Goal: Communication & Community: Answer question/provide support

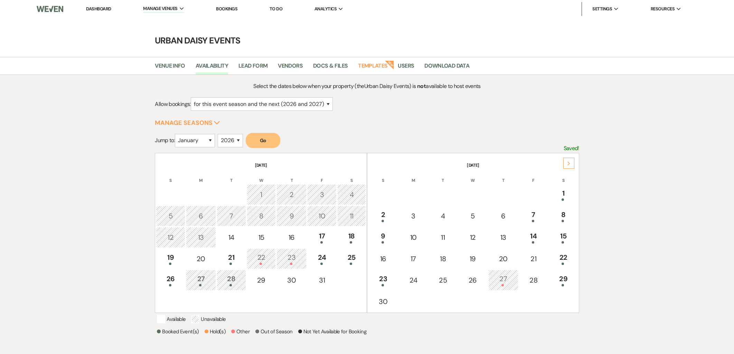
select select "2"
select select "2026"
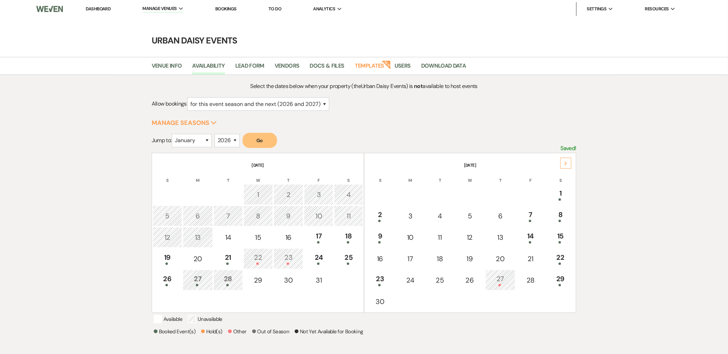
click at [97, 12] on li "Dashboard" at bounding box center [98, 9] width 32 height 14
click at [96, 11] on link "Dashboard" at bounding box center [98, 9] width 25 height 6
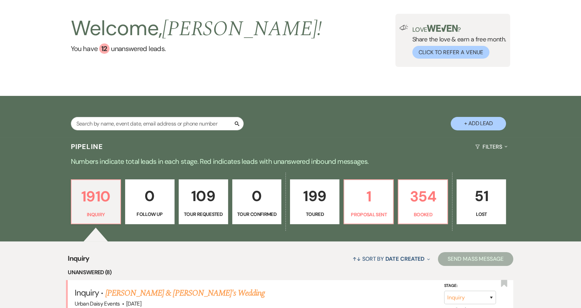
scroll to position [115, 0]
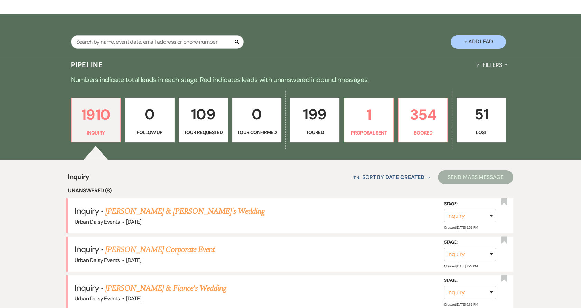
click at [116, 211] on link "[PERSON_NAME] & [PERSON_NAME]'s Wedding" at bounding box center [185, 212] width 160 height 12
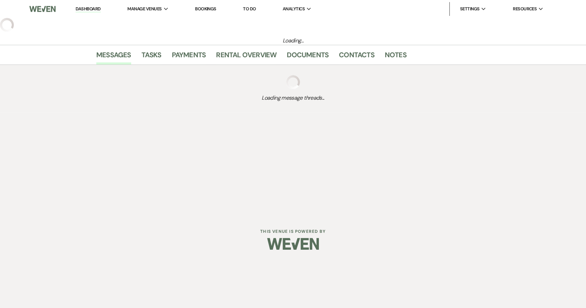
select select "5"
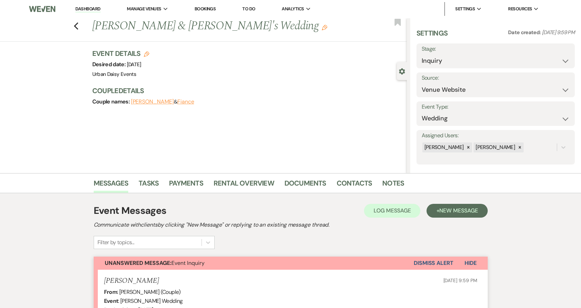
scroll to position [166, 0]
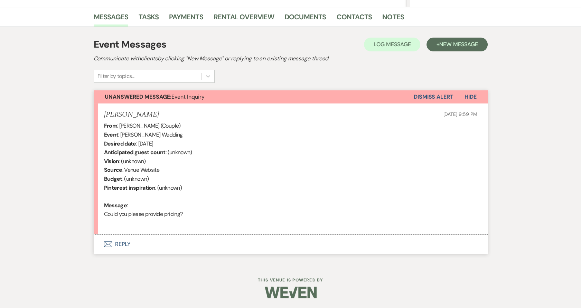
click at [119, 242] on button "Envelope Reply" at bounding box center [291, 244] width 394 height 19
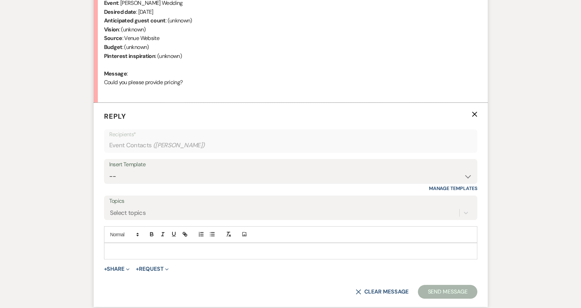
scroll to position [298, 0]
click at [158, 179] on select "-- Payment Past Due Rental Agreement and First Payment Urban Daisy Initial Resp…" at bounding box center [290, 176] width 363 height 13
select select "1243"
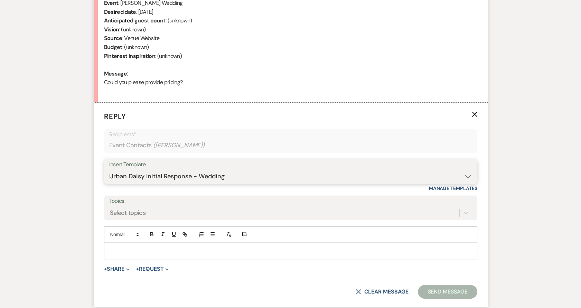
click at [109, 170] on select "-- Payment Past Due Rental Agreement and First Payment Urban Daisy Initial Resp…" at bounding box center [290, 176] width 363 height 13
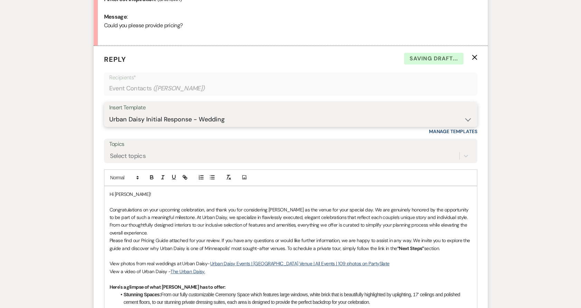
scroll to position [452, 0]
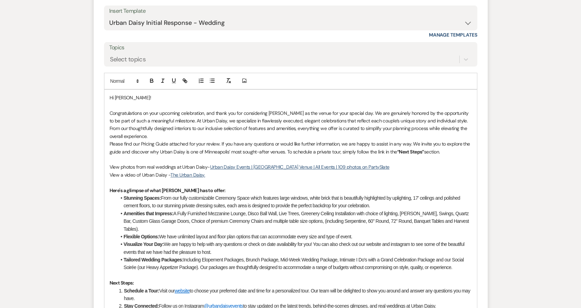
click at [136, 137] on p "Congratulations on your upcoming celebration, and thank you for considering [PE…" at bounding box center [290, 124] width 362 height 31
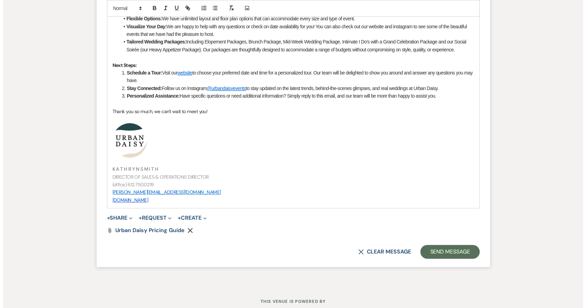
scroll to position [699, 0]
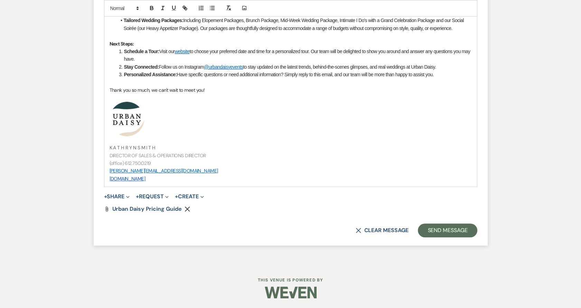
click at [120, 200] on span "+ Share Expand Doc Upload Documents Add Photo Images Pref Vendors Preferred ven…" at bounding box center [117, 197] width 26 height 8
click at [118, 197] on button "+ Share Expand" at bounding box center [117, 197] width 26 height 6
click at [119, 202] on ul "Doc Upload Documents Add Photo Images Pref Vendors Preferred vendors" at bounding box center [152, 223] width 97 height 44
click at [117, 197] on button "+ Share Expand" at bounding box center [117, 197] width 26 height 6
drag, startPoint x: 119, startPoint y: 203, endPoint x: 121, endPoint y: 207, distance: 4.8
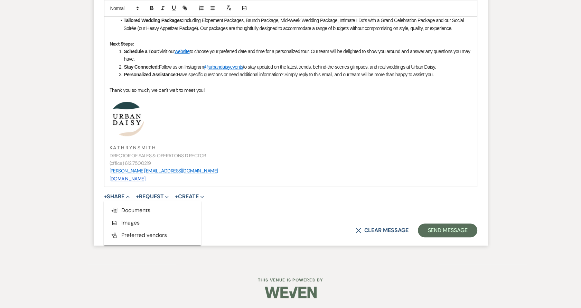
click at [121, 207] on ul "Doc Upload Documents Add Photo Images Pref Vendors Preferred vendors" at bounding box center [152, 223] width 97 height 44
click at [114, 199] on button "+ Share Expand" at bounding box center [117, 197] width 26 height 6
click at [120, 208] on span "Doc Upload Documents" at bounding box center [130, 210] width 39 height 7
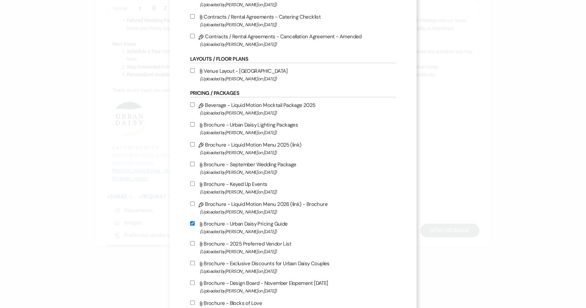
scroll to position [384, 0]
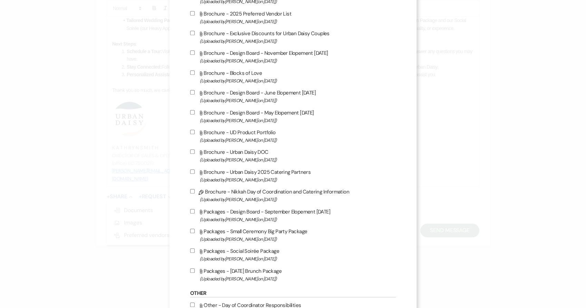
click at [230, 242] on span "(Uploaded by Kathryn Beckett on Jul 9th, 2025 )" at bounding box center [298, 240] width 197 height 8
click at [195, 233] on input "Attach File Packages - Small Ceremony Big Party Package (Uploaded by Kathryn Be…" at bounding box center [192, 231] width 4 height 4
checkbox input "true"
click at [227, 259] on label "Attach File Packages - Social Soirée Package (Uploaded by Kathryn Beckett on Ju…" at bounding box center [293, 255] width 206 height 16
click at [195, 253] on input "Attach File Packages - Social Soirée Package (Uploaded by Kathryn Beckett on Ju…" at bounding box center [192, 251] width 4 height 4
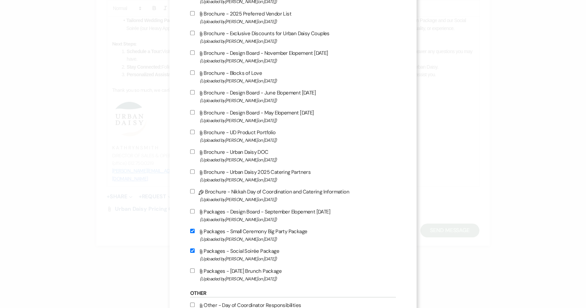
checkbox input "true"
click at [229, 277] on label "Attach File Packages - Sunday Brunch Package (Uploaded by Kathryn Beckett on Ju…" at bounding box center [293, 275] width 206 height 16
click at [195, 273] on input "Attach File Packages - Sunday Brunch Package (Uploaded by Kathryn Beckett on Ju…" at bounding box center [192, 271] width 4 height 4
checkbox input "true"
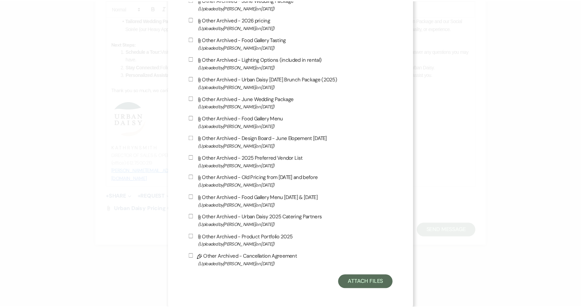
scroll to position [1116, 0]
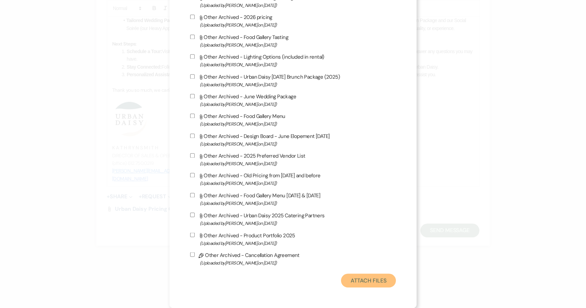
click at [362, 285] on button "Attach Files" at bounding box center [368, 281] width 55 height 14
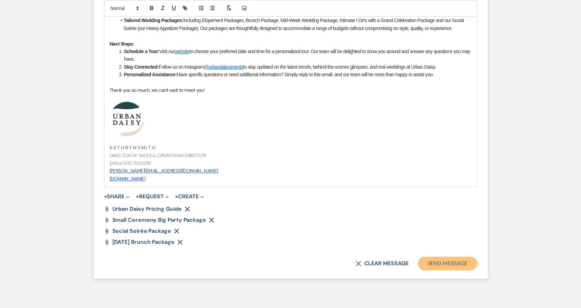
click at [446, 259] on button "Send Message" at bounding box center [447, 264] width 59 height 14
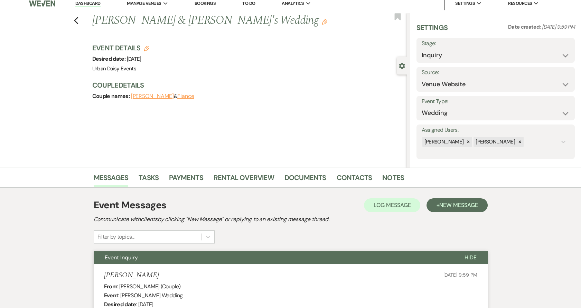
scroll to position [0, 0]
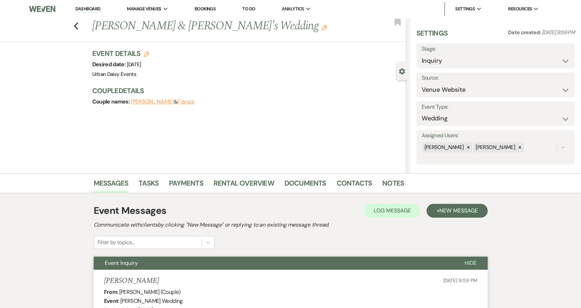
click at [97, 6] on li "Dashboard" at bounding box center [88, 9] width 32 height 14
click at [95, 9] on link "Dashboard" at bounding box center [87, 9] width 25 height 7
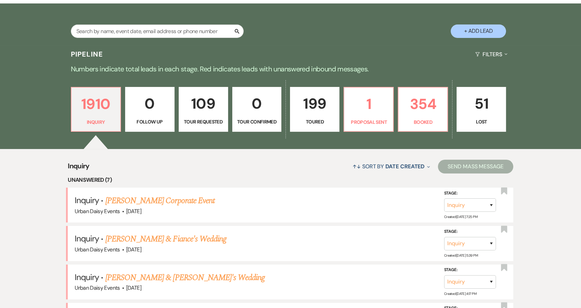
scroll to position [192, 0]
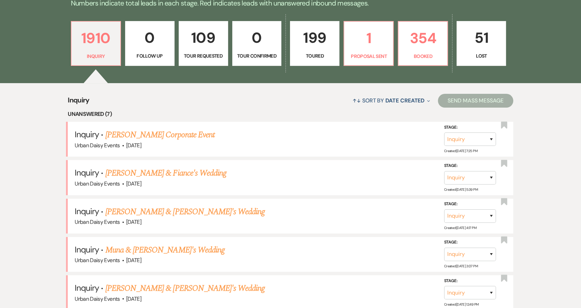
click at [139, 127] on li "Inquiry · Leonie Desoto's Corporate Event Urban Daisy Events · Dec 4, 2025 Stag…" at bounding box center [290, 139] width 445 height 35
click at [139, 132] on link "[PERSON_NAME] Corporate Event" at bounding box center [159, 135] width 109 height 12
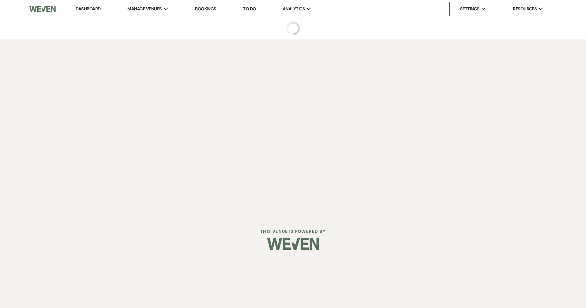
select select "5"
select select "9"
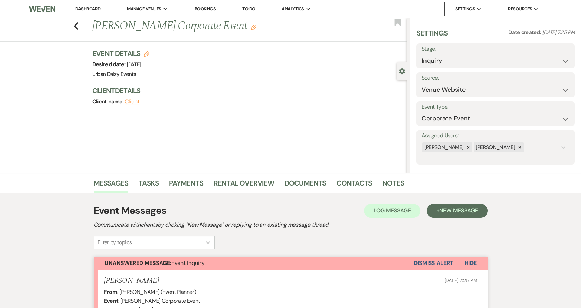
click at [95, 9] on link "Dashboard" at bounding box center [87, 9] width 25 height 7
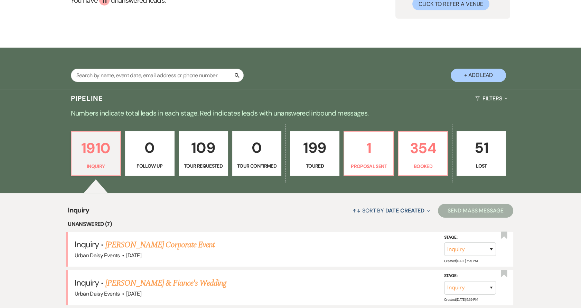
scroll to position [153, 0]
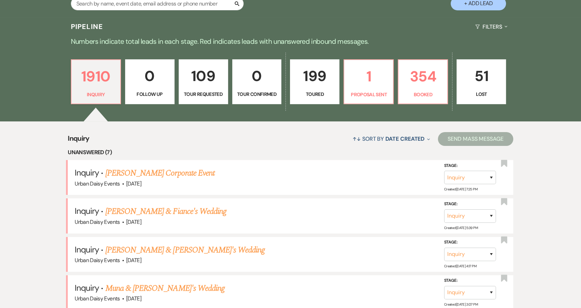
click at [125, 211] on link "[PERSON_NAME] & Fiance's Wedding" at bounding box center [165, 212] width 121 height 12
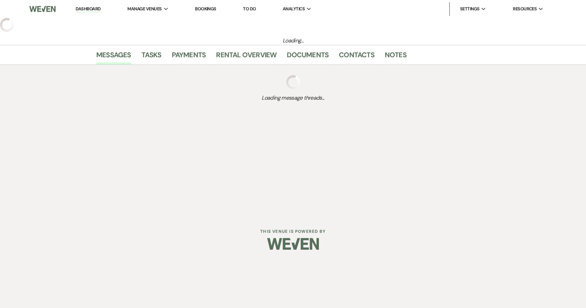
select select "5"
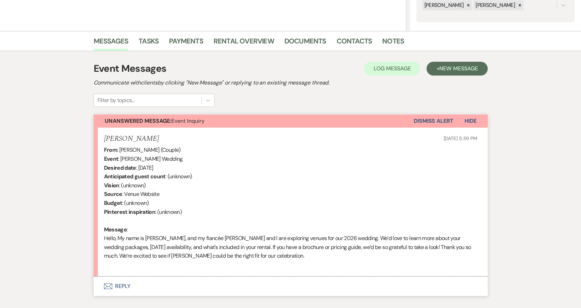
scroll to position [184, 0]
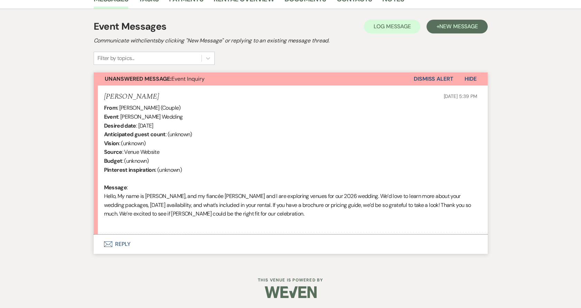
click at [114, 240] on button "Envelope Reply" at bounding box center [291, 244] width 394 height 19
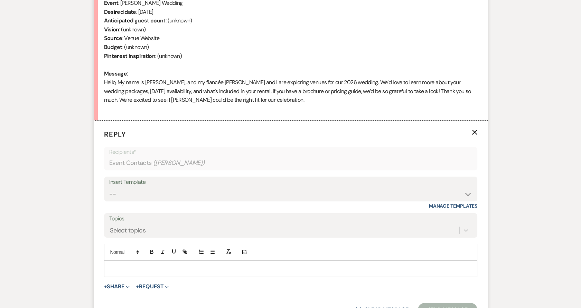
scroll to position [367, 0]
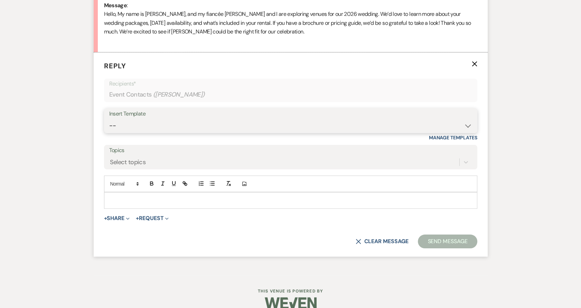
click at [137, 124] on select "-- Payment Past Due Rental Agreement and First Payment Urban Daisy Initial Resp…" at bounding box center [290, 125] width 363 height 13
select select "1243"
click at [109, 119] on select "-- Payment Past Due Rental Agreement and First Payment Urban Daisy Initial Resp…" at bounding box center [290, 125] width 363 height 13
click p "Congratulations on your upcoming celebration, and thank you for considering [PE…"
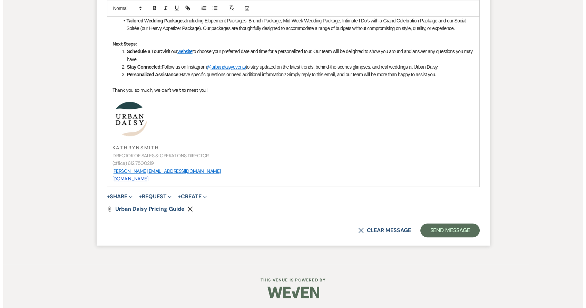
scroll to position [717, 0]
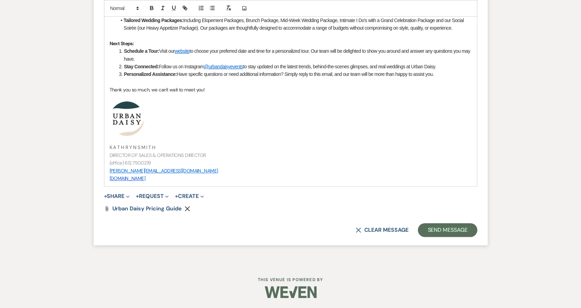
click at [122, 194] on button "+ Share Expand" at bounding box center [117, 197] width 26 height 6
click at [121, 207] on span "Doc Upload Documents" at bounding box center [130, 210] width 39 height 7
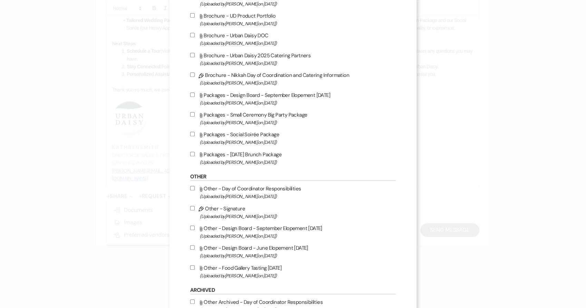
scroll to position [499, 0]
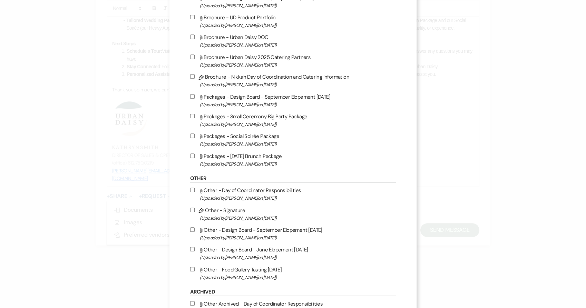
click at [224, 127] on span "(Uploaded by Kathryn Beckett on Jul 9th, 2025 )" at bounding box center [298, 125] width 197 height 8
click at [195, 118] on input "Attach File Packages - Small Ceremony Big Party Package (Uploaded by Kathryn Be…" at bounding box center [192, 116] width 4 height 4
checkbox input "true"
click at [224, 140] on label "Attach File Packages - Social Soirée Package (Uploaded by Kathryn Beckett on Ju…" at bounding box center [293, 140] width 206 height 16
click at [195, 138] on input "Attach File Packages - Social Soirée Package (Uploaded by Kathryn Beckett on Ju…" at bounding box center [192, 136] width 4 height 4
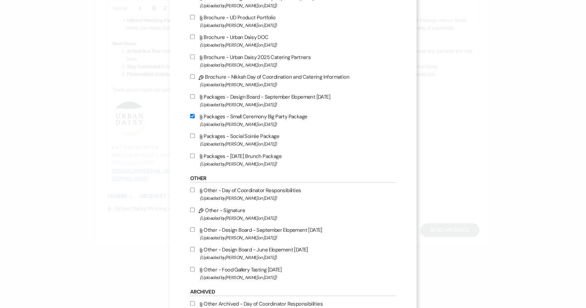
checkbox input "true"
click at [226, 164] on label "Attach File Packages - Sunday Brunch Package (Uploaded by Kathryn Beckett on Ju…" at bounding box center [293, 160] width 206 height 16
click at [195, 158] on input "Attach File Packages - Sunday Brunch Package (Uploaded by Kathryn Beckett on Ju…" at bounding box center [192, 156] width 4 height 4
checkbox input "true"
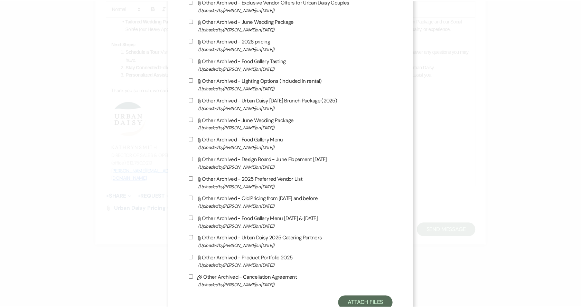
scroll to position [1116, 0]
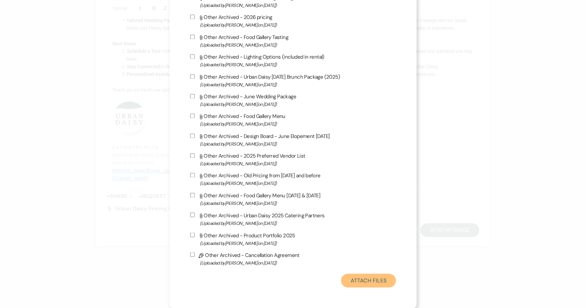
click at [372, 277] on button "Attach Files" at bounding box center [368, 281] width 55 height 14
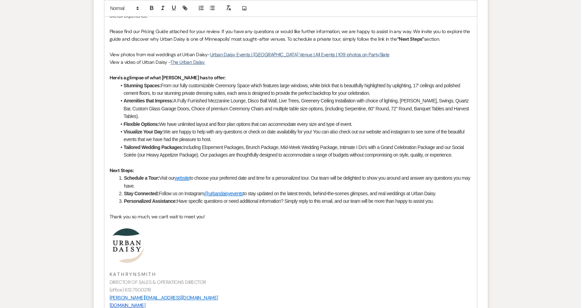
scroll to position [487, 0]
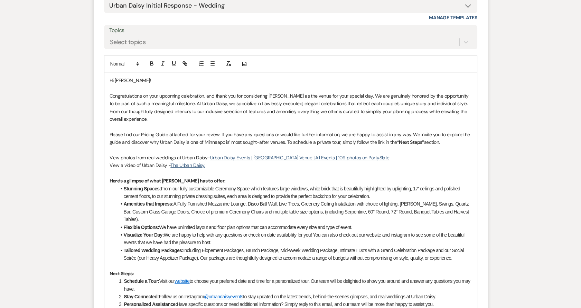
click at [461, 146] on p at bounding box center [290, 150] width 362 height 8
click at [457, 145] on p "Please find our Pricing Guide attached for your review. If you have any questio…" at bounding box center [290, 139] width 362 height 16
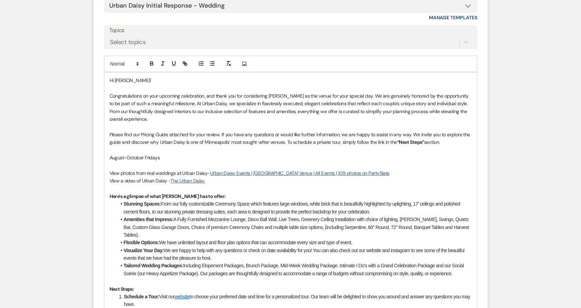
drag, startPoint x: 175, startPoint y: 155, endPoint x: 105, endPoint y: 160, distance: 70.3
click at [105, 160] on div "Hi Drew! Congratulations on your upcoming celebration, and thank you for consid…" at bounding box center [290, 253] width 372 height 360
copy p "August-October Fridays"
click at [168, 155] on p "August-October Fridays" at bounding box center [290, 158] width 362 height 8
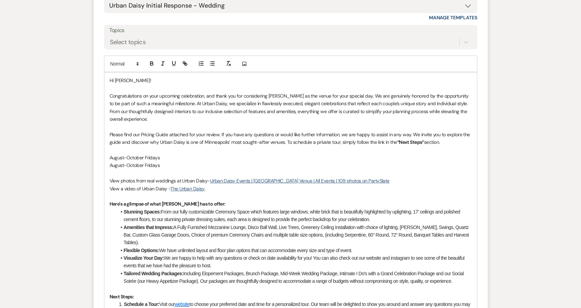
drag, startPoint x: 161, startPoint y: 164, endPoint x: 144, endPoint y: 166, distance: 17.4
click at [144, 166] on p "August-October Fridays" at bounding box center [290, 166] width 362 height 8
click at [171, 155] on p "August-October Fridays" at bounding box center [290, 158] width 362 height 8
click at [196, 154] on p "August-October Fridays 8/7, 9/4, 9/11," at bounding box center [290, 158] width 362 height 8
click at [171, 170] on p at bounding box center [290, 174] width 362 height 8
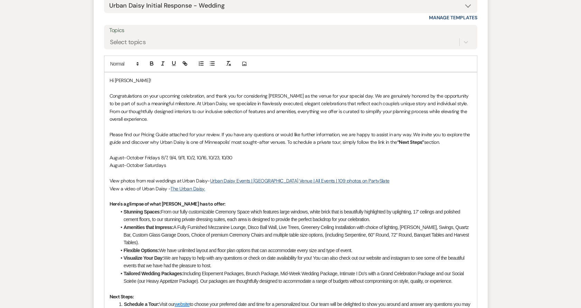
click at [170, 165] on p "August-October Saturdays" at bounding box center [290, 166] width 362 height 8
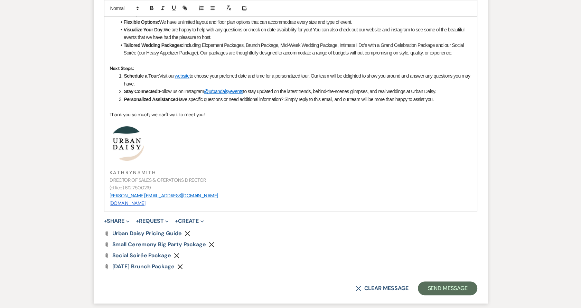
scroll to position [756, 0]
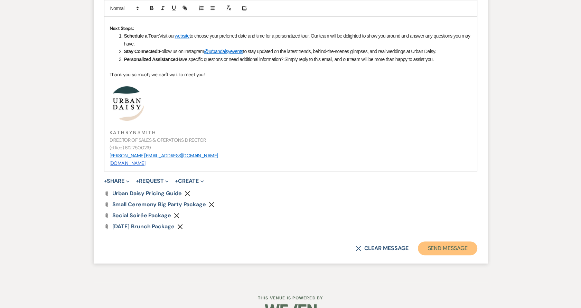
click at [466, 250] on button "Send Message" at bounding box center [447, 249] width 59 height 14
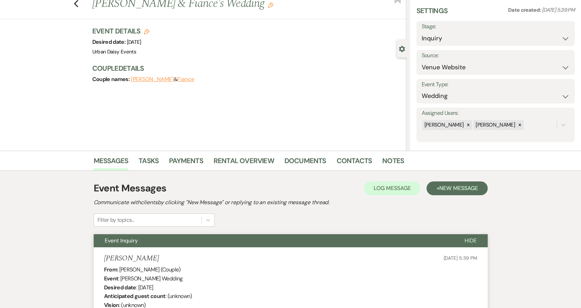
scroll to position [0, 0]
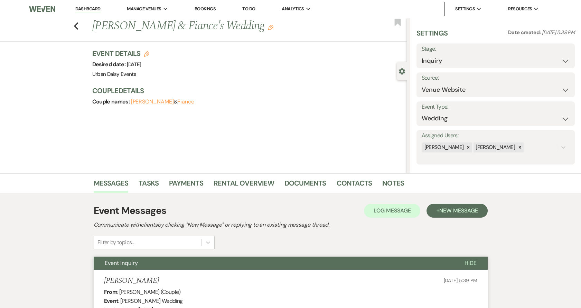
click at [87, 9] on link "Dashboard" at bounding box center [87, 9] width 25 height 7
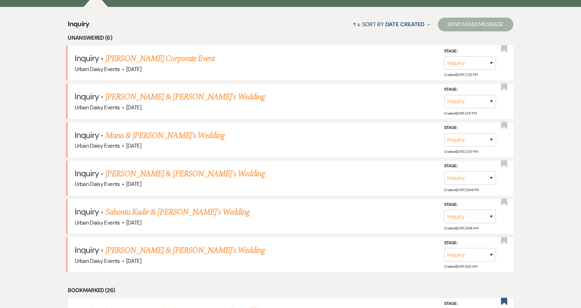
scroll to position [268, 0]
click at [143, 249] on link "[PERSON_NAME] & [PERSON_NAME]'s Wedding" at bounding box center [185, 250] width 160 height 12
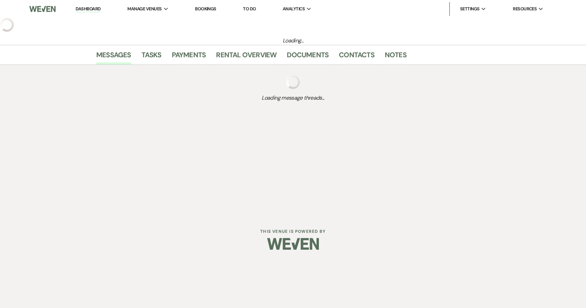
select select "5"
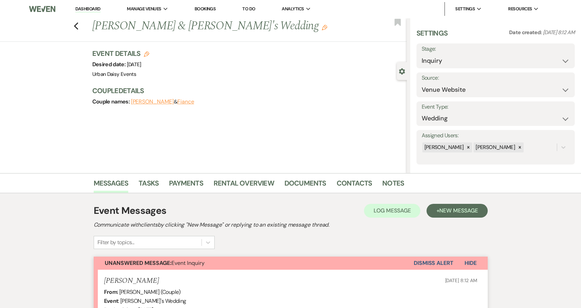
scroll to position [153, 0]
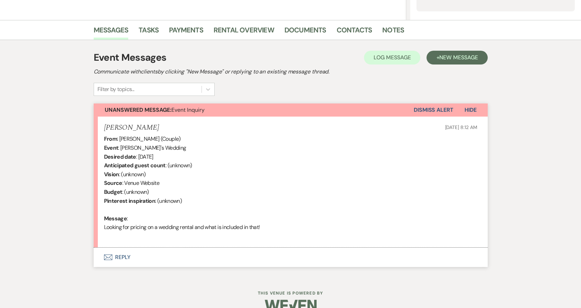
click at [128, 257] on button "Envelope Reply" at bounding box center [291, 257] width 394 height 19
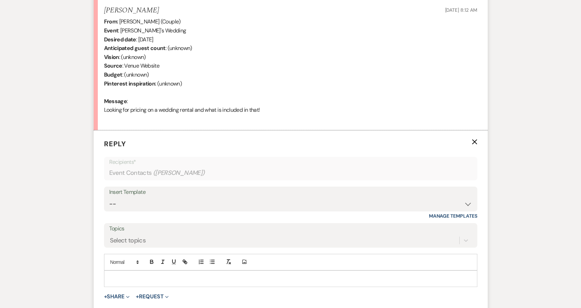
scroll to position [311, 0]
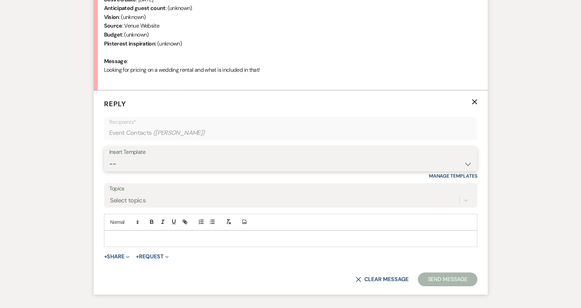
click at [142, 163] on select "-- Payment Past Due Rental Agreement and First Payment Urban Daisy Initial Resp…" at bounding box center [290, 164] width 363 height 13
select select "1243"
click at [109, 158] on select "-- Payment Past Due Rental Agreement and First Payment Urban Daisy Initial Resp…" at bounding box center [290, 164] width 363 height 13
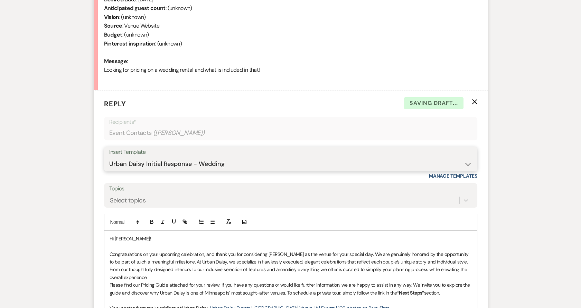
scroll to position [503, 0]
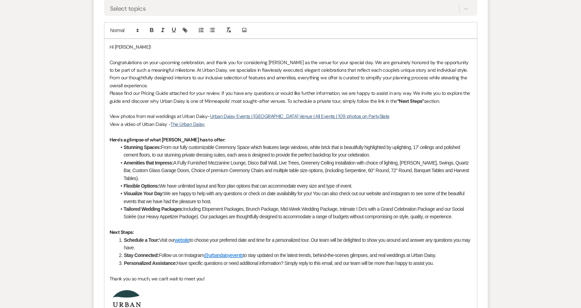
click at [162, 85] on p "Congratulations on your upcoming celebration, and thank you for considering [PE…" at bounding box center [290, 74] width 362 height 31
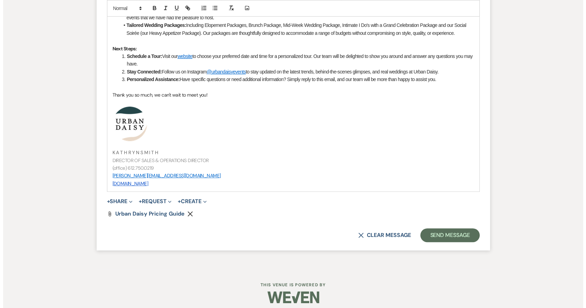
scroll to position [699, 0]
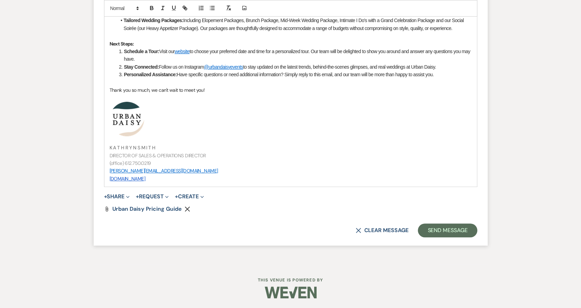
click at [117, 194] on button "+ Share Expand" at bounding box center [117, 197] width 26 height 6
click at [121, 210] on span "Doc Upload Documents" at bounding box center [130, 210] width 39 height 7
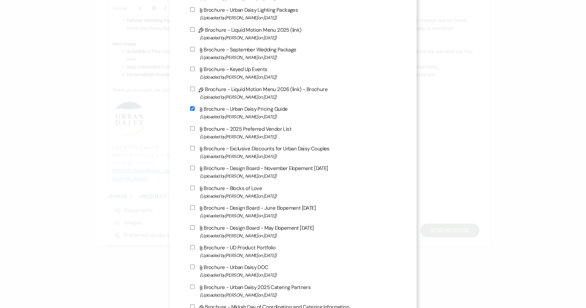
scroll to position [384, 0]
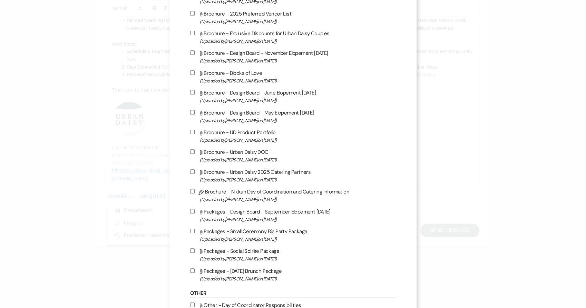
click at [255, 280] on label "Attach File Packages - Sunday Brunch Package (Uploaded by Kathryn Beckett on Ju…" at bounding box center [293, 275] width 206 height 16
click at [195, 273] on input "Attach File Packages - Sunday Brunch Package (Uploaded by Kathryn Beckett on Ju…" at bounding box center [192, 271] width 4 height 4
checkbox input "true"
click at [247, 256] on label "Attach File Packages - Social Soirée Package (Uploaded by Kathryn Beckett on Ju…" at bounding box center [293, 255] width 206 height 16
click at [195, 253] on input "Attach File Packages - Social Soirée Package (Uploaded by Kathryn Beckett on Ju…" at bounding box center [192, 251] width 4 height 4
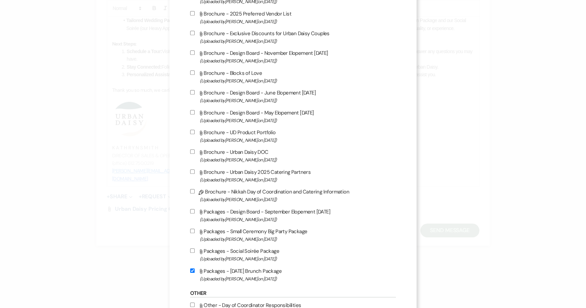
checkbox input "true"
click at [240, 241] on span "(Uploaded by Kathryn Beckett on Jul 9th, 2025 )" at bounding box center [298, 240] width 197 height 8
click at [195, 233] on input "Attach File Packages - Small Ceremony Big Party Package (Uploaded by Kathryn Be…" at bounding box center [192, 231] width 4 height 4
checkbox input "true"
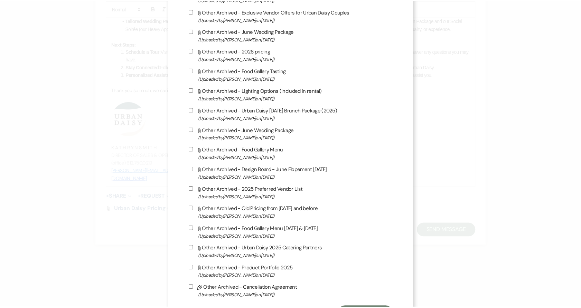
scroll to position [1116, 0]
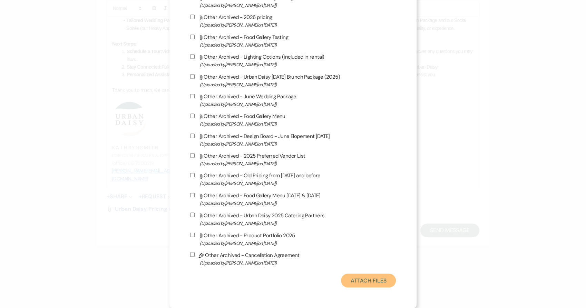
click at [366, 286] on button "Attach Files" at bounding box center [368, 281] width 55 height 14
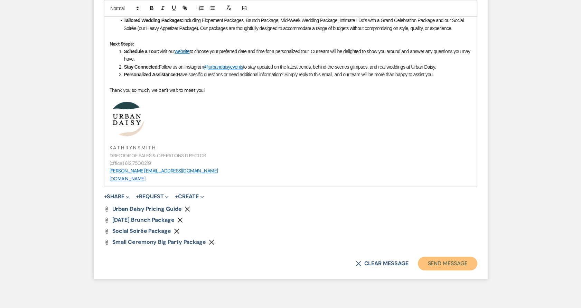
click at [450, 259] on button "Send Message" at bounding box center [447, 264] width 59 height 14
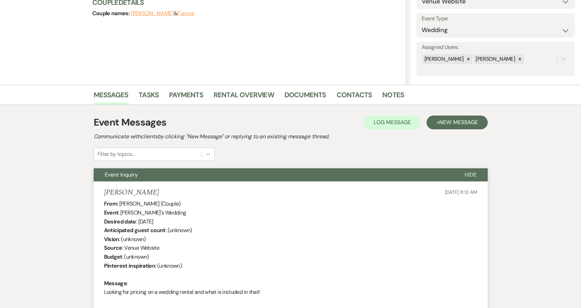
scroll to position [0, 0]
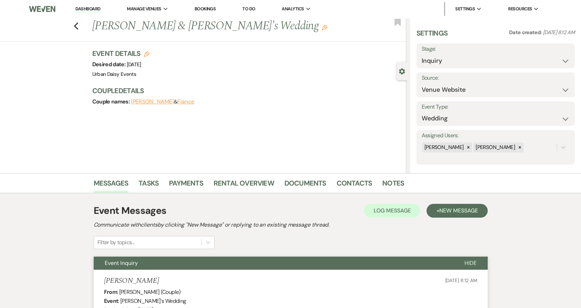
click at [93, 7] on link "Dashboard" at bounding box center [87, 9] width 25 height 7
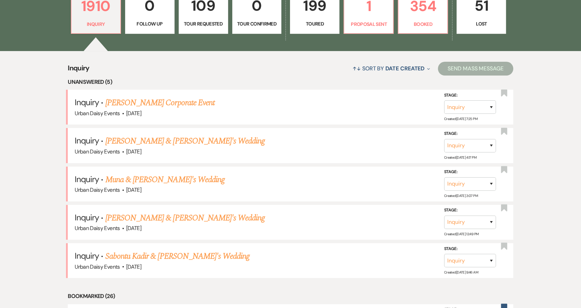
scroll to position [268, 0]
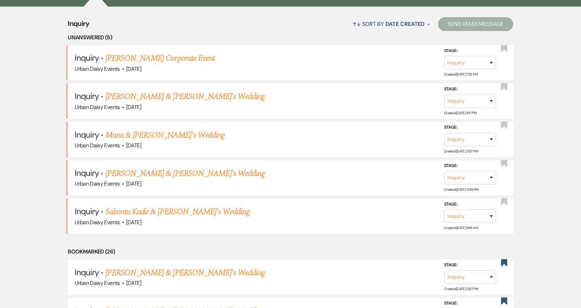
click at [140, 213] on link "Sabontu Kadir & [PERSON_NAME]'s Wedding" at bounding box center [177, 212] width 144 height 12
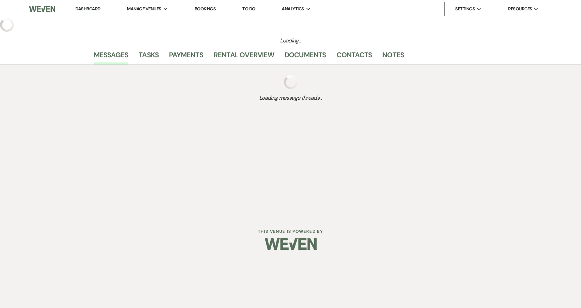
select select "5"
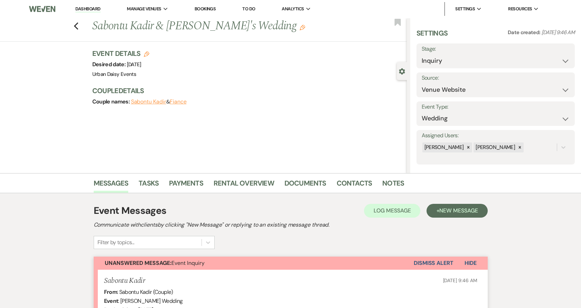
click at [88, 4] on li "Dashboard" at bounding box center [88, 9] width 32 height 14
click at [86, 14] on li "Dashboard" at bounding box center [88, 9] width 32 height 14
click at [84, 6] on li "Dashboard" at bounding box center [88, 9] width 32 height 14
click at [83, 11] on link "Dashboard" at bounding box center [87, 9] width 25 height 7
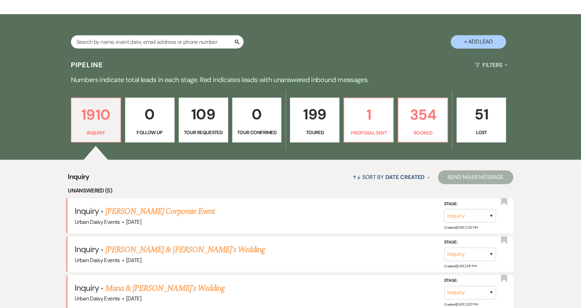
scroll to position [230, 0]
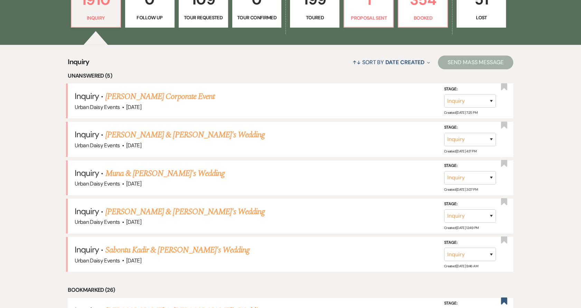
click at [127, 212] on link "[PERSON_NAME] & [PERSON_NAME]'s Wedding" at bounding box center [185, 212] width 160 height 12
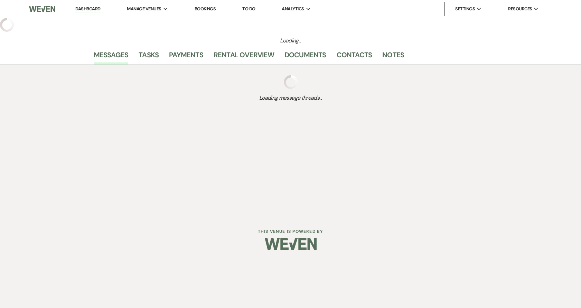
select select "5"
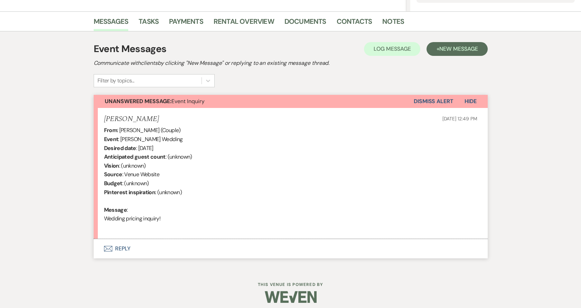
scroll to position [166, 0]
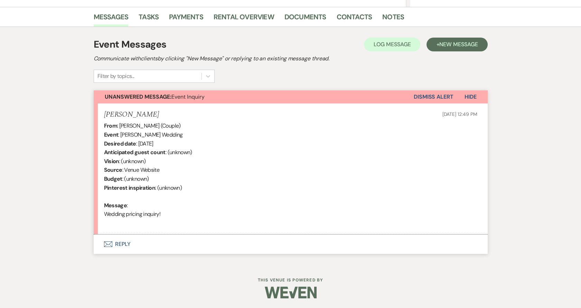
click at [127, 241] on button "Envelope Reply" at bounding box center [291, 244] width 394 height 19
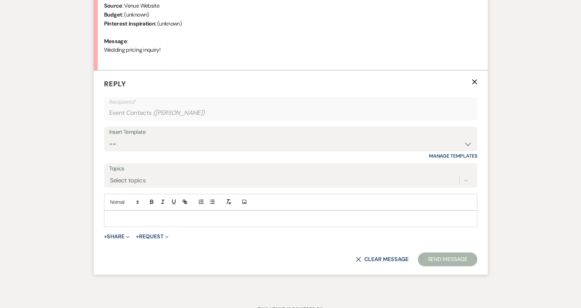
scroll to position [349, 0]
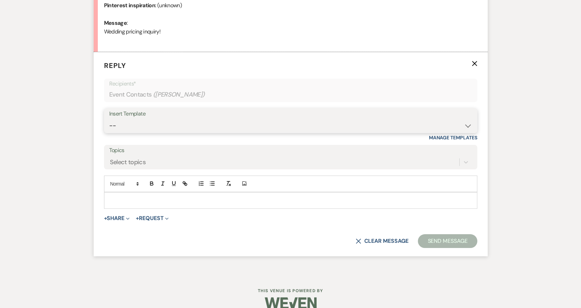
click at [136, 120] on select "-- Payment Past Due Rental Agreement and First Payment Urban Daisy Initial Resp…" at bounding box center [290, 125] width 363 height 13
select select "1243"
click at [109, 119] on select "-- Payment Past Due Rental Agreement and First Payment Urban Daisy Initial Resp…" at bounding box center [290, 125] width 363 height 13
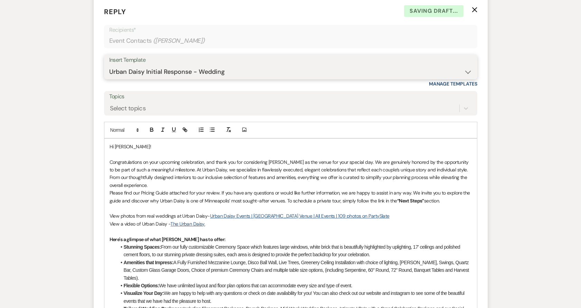
scroll to position [426, 0]
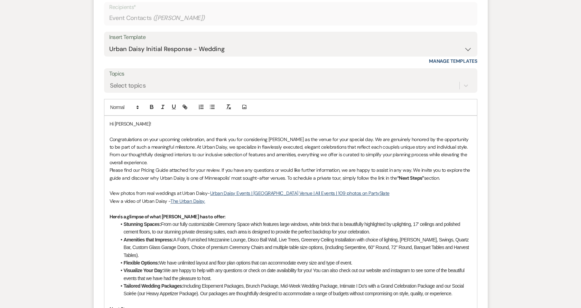
click at [157, 163] on p "Congratulations on your upcoming celebration, and thank you for considering [PE…" at bounding box center [290, 151] width 362 height 31
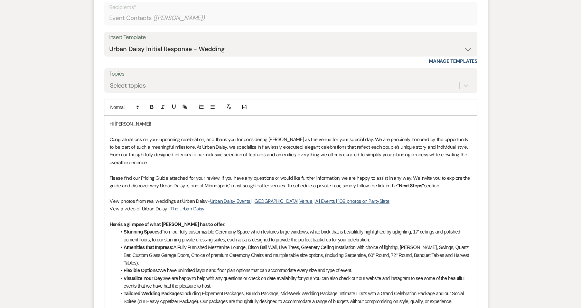
click at [461, 190] on p at bounding box center [290, 194] width 362 height 8
click at [452, 183] on p "Please find our Pricing Guide attached for your review. If you have any questio…" at bounding box center [290, 182] width 362 height 16
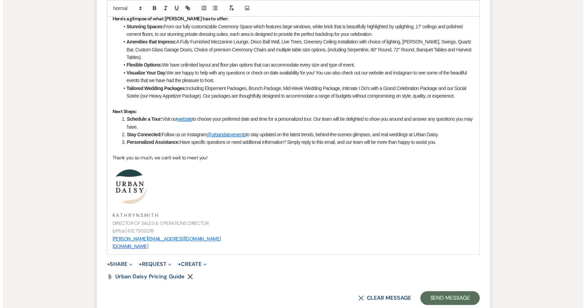
scroll to position [656, 0]
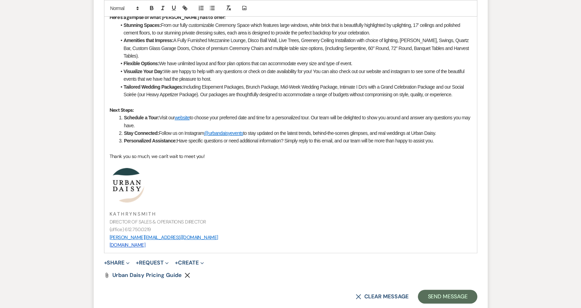
click at [110, 260] on button "+ Share Expand" at bounding box center [117, 263] width 26 height 6
click at [111, 274] on button "Doc Upload Documents" at bounding box center [152, 277] width 97 height 12
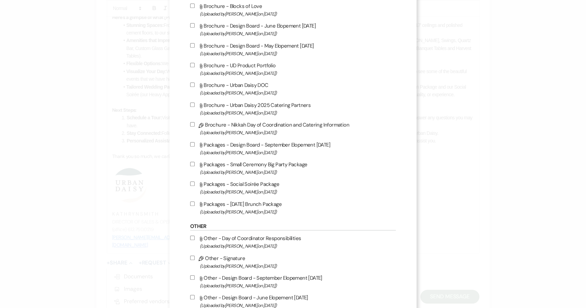
scroll to position [537, 0]
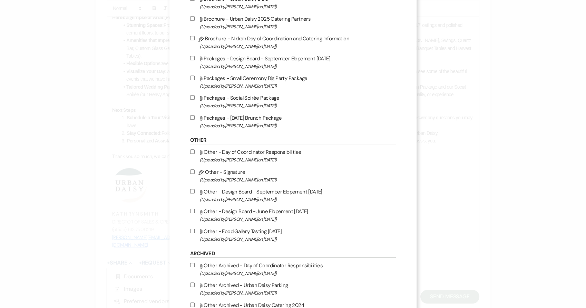
click at [205, 244] on span "(Uploaded by Kathryn Beckett on Jun 18th, 2025 )" at bounding box center [298, 240] width 197 height 8
click at [195, 233] on input "Attach File Other - Food Gallery Tasting 7/14/2025 (Uploaded by Kathryn Beckett…" at bounding box center [192, 231] width 4 height 4
click at [205, 244] on span "(Uploaded by Kathryn Beckett on Jun 18th, 2025 )" at bounding box center [298, 240] width 197 height 8
click at [195, 233] on input "Attach File Other - Food Gallery Tasting 7/14/2025 (Uploaded by Kathryn Beckett…" at bounding box center [192, 231] width 4 height 4
checkbox input "false"
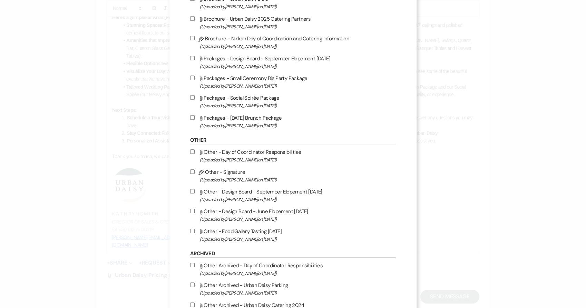
click at [234, 128] on span "(Uploaded by Kathryn Beckett on Jul 9th, 2025 )" at bounding box center [298, 126] width 197 height 8
click at [195, 120] on input "Attach File Packages - Sunday Brunch Package (Uploaded by Kathryn Beckett on Ju…" at bounding box center [192, 117] width 4 height 4
checkbox input "true"
click at [223, 108] on span "(Uploaded by Kathryn Beckett on Jul 9th, 2025 )" at bounding box center [298, 106] width 197 height 8
click at [195, 100] on input "Attach File Packages - Social Soirée Package (Uploaded by Kathryn Beckett on Ju…" at bounding box center [192, 97] width 4 height 4
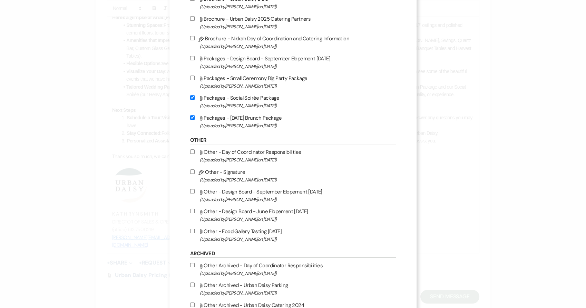
checkbox input "true"
click at [215, 83] on label "Attach File Packages - Small Ceremony Big Party Package (Uploaded by Kathryn Be…" at bounding box center [293, 82] width 206 height 16
click at [195, 80] on input "Attach File Packages - Small Ceremony Big Party Package (Uploaded by Kathryn Be…" at bounding box center [192, 78] width 4 height 4
checkbox input "true"
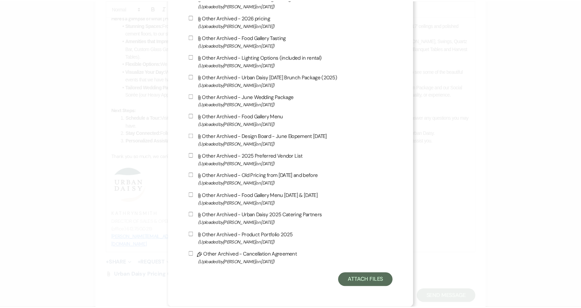
scroll to position [1116, 0]
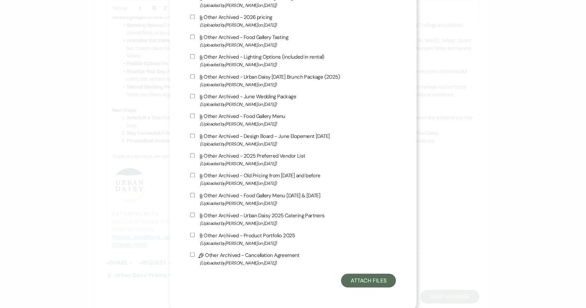
click at [365, 283] on button "Attach Files" at bounding box center [368, 281] width 55 height 14
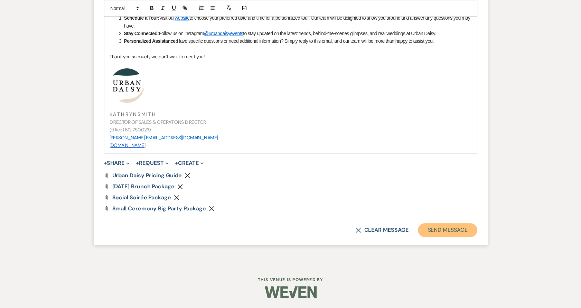
click at [461, 235] on button "Send Message" at bounding box center [447, 230] width 59 height 14
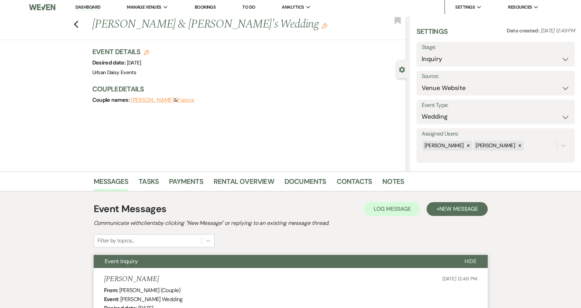
scroll to position [0, 0]
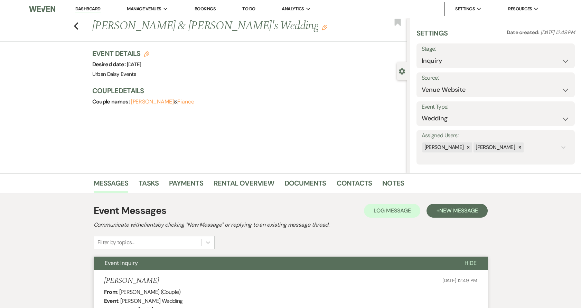
click at [83, 7] on link "Dashboard" at bounding box center [87, 9] width 25 height 7
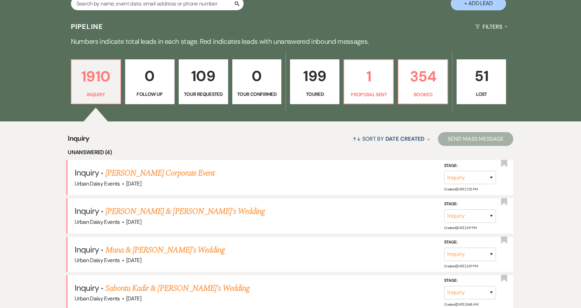
scroll to position [268, 0]
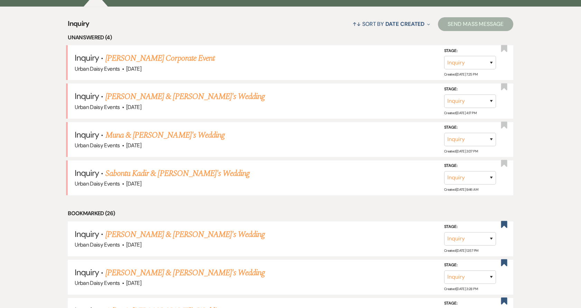
click at [126, 97] on link "[PERSON_NAME] & [PERSON_NAME]'s Wedding" at bounding box center [185, 96] width 160 height 12
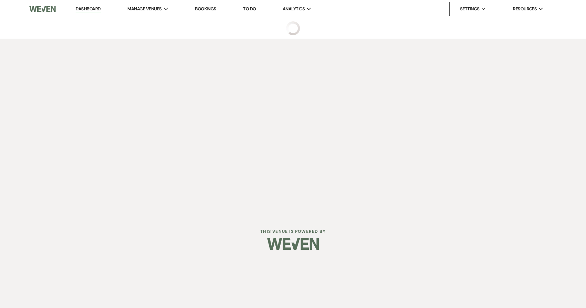
select select "5"
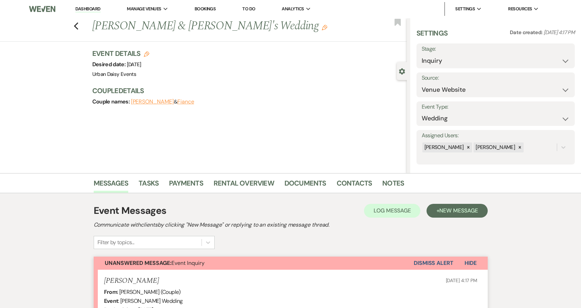
scroll to position [153, 0]
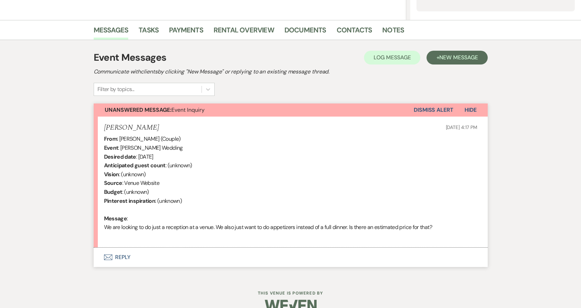
click at [119, 260] on button "Envelope Reply" at bounding box center [291, 257] width 394 height 19
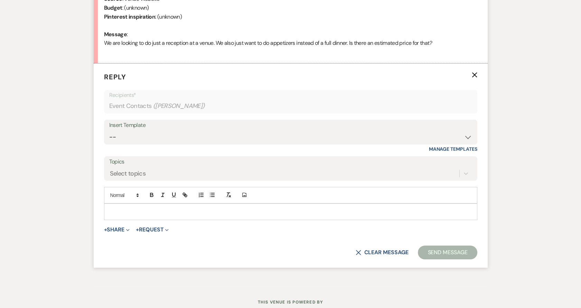
scroll to position [349, 0]
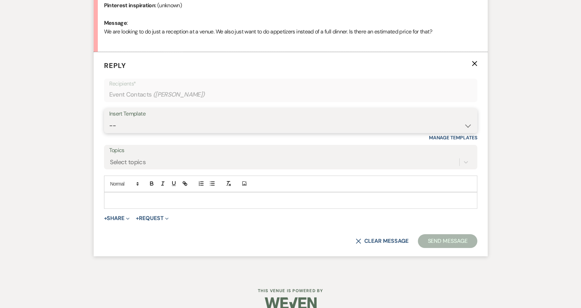
click at [141, 130] on select "-- Payment Past Due Rental Agreement and First Payment Urban Daisy Initial Resp…" at bounding box center [290, 125] width 363 height 13
select select "1243"
click at [109, 119] on select "-- Payment Past Due Rental Agreement and First Payment Urban Daisy Initial Resp…" at bounding box center [290, 125] width 363 height 13
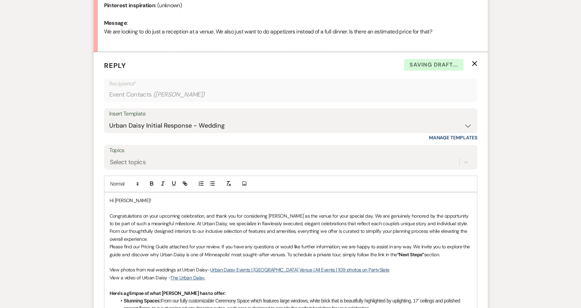
click at [156, 238] on p "Congratulations on your upcoming celebration, and thank you for considering [PE…" at bounding box center [290, 227] width 362 height 31
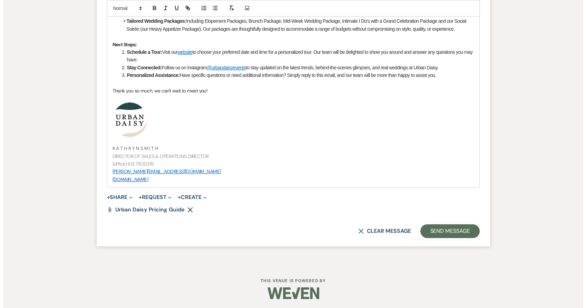
scroll to position [699, 0]
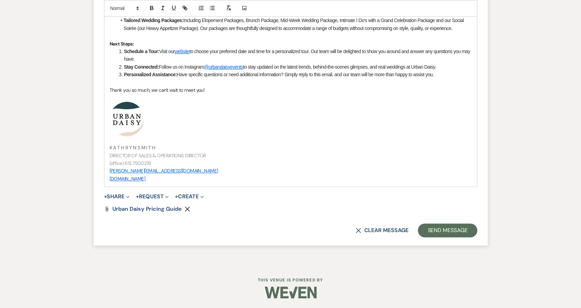
click at [121, 195] on button "+ Share Expand" at bounding box center [117, 197] width 26 height 6
click at [118, 210] on icon "Doc Upload" at bounding box center [114, 211] width 7 height 6
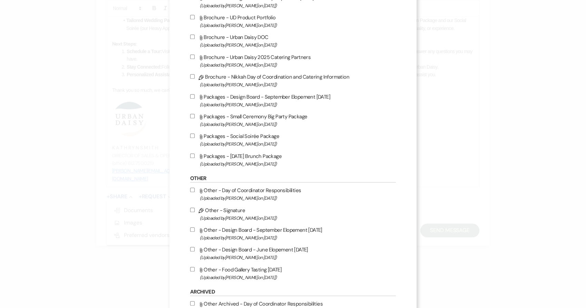
scroll to position [537, 0]
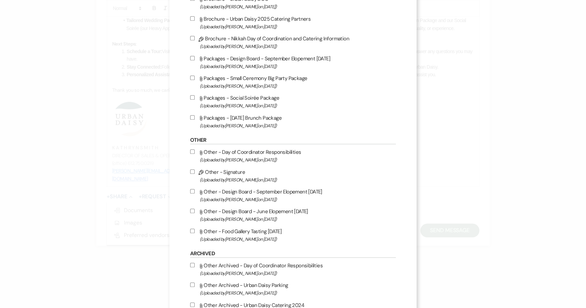
click at [228, 109] on span "(Uploaded by Kathryn Beckett on Jul 9th, 2025 )" at bounding box center [298, 106] width 197 height 8
click at [195, 100] on input "Attach File Packages - Social Soirée Package (Uploaded by Kathryn Beckett on Ju…" at bounding box center [192, 97] width 4 height 4
checkbox input "true"
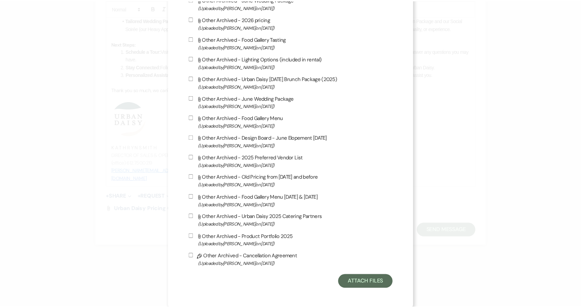
scroll to position [1116, 0]
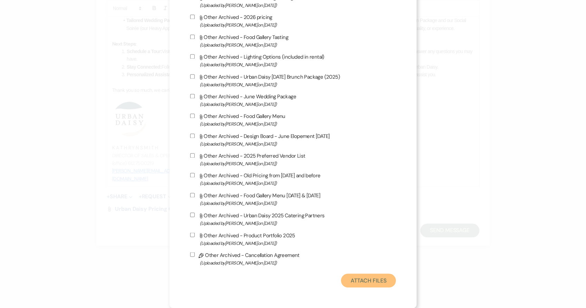
click at [376, 283] on button "Attach Files" at bounding box center [368, 281] width 55 height 14
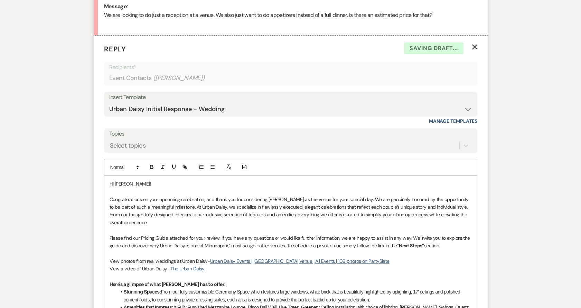
scroll to position [354, 0]
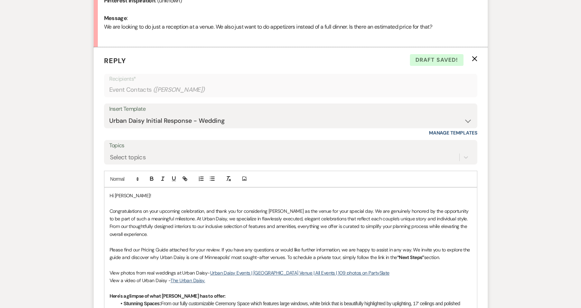
click at [148, 237] on p "Congratulations on your upcoming celebration, and thank you for considering [PE…" at bounding box center [290, 223] width 362 height 31
click at [410, 250] on p "Please find our Pricing Guide attached for your review. If you have any questio…" at bounding box center [290, 254] width 362 height 16
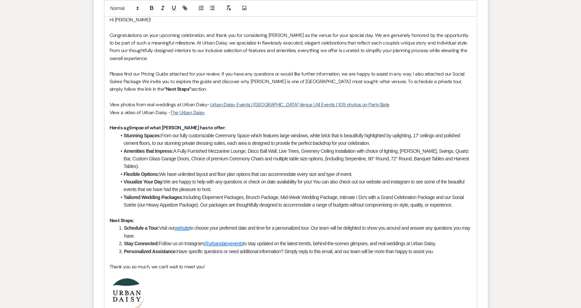
scroll to position [378, 0]
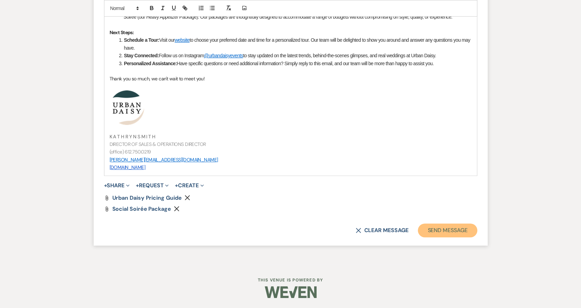
click at [440, 232] on button "Send Message" at bounding box center [447, 231] width 59 height 14
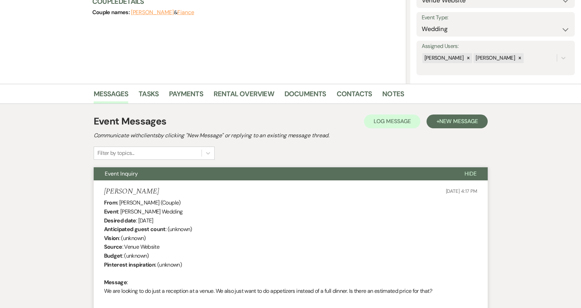
scroll to position [0, 0]
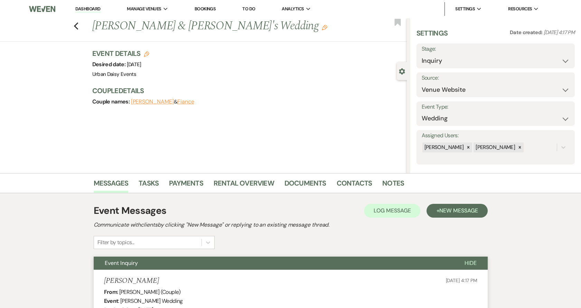
click at [87, 5] on li "Dashboard" at bounding box center [88, 9] width 32 height 14
click at [84, 9] on link "Dashboard" at bounding box center [87, 9] width 25 height 7
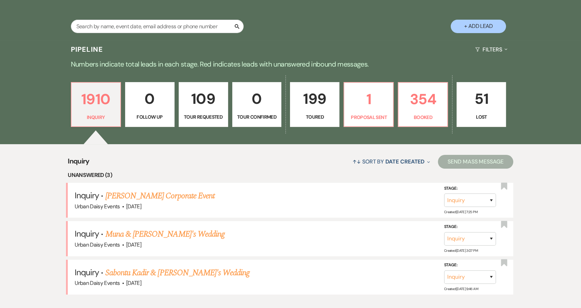
scroll to position [192, 0]
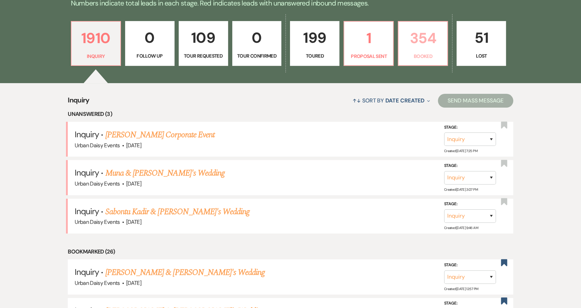
click at [421, 48] on p "354" at bounding box center [422, 38] width 40 height 23
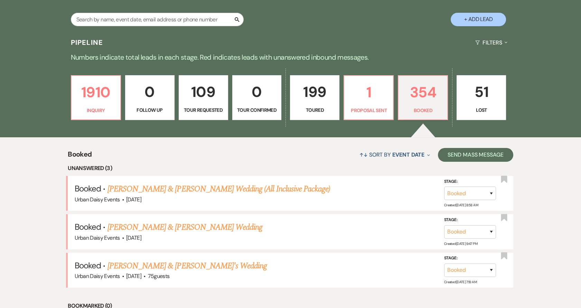
scroll to position [77, 0]
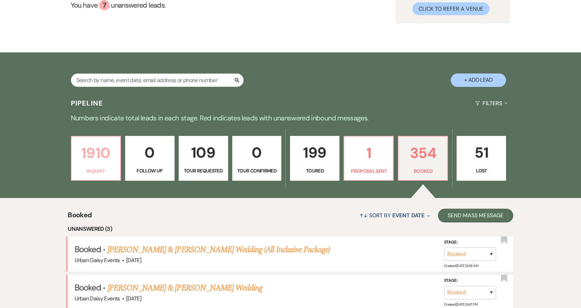
click at [88, 166] on link "1910 Inquiry" at bounding box center [96, 158] width 50 height 45
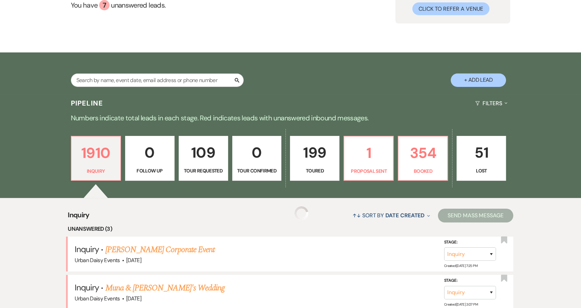
click at [381, 150] on p "1" at bounding box center [368, 153] width 40 height 23
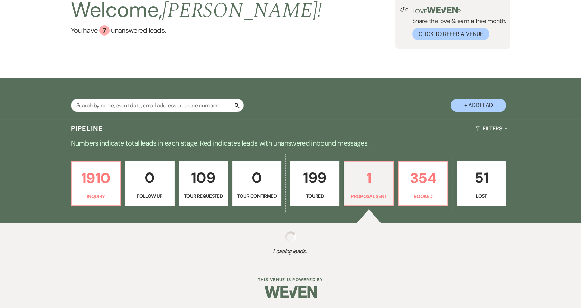
scroll to position [77, 0]
select select "6"
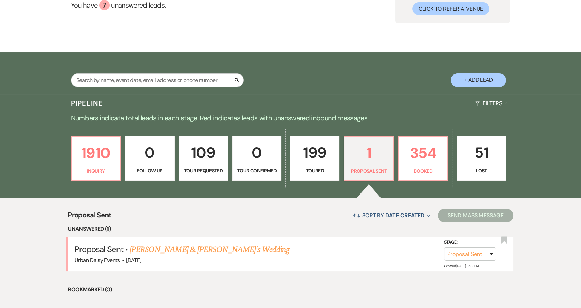
click at [155, 251] on link "Ashley Ripley & Fiance's Wedding" at bounding box center [210, 250] width 160 height 12
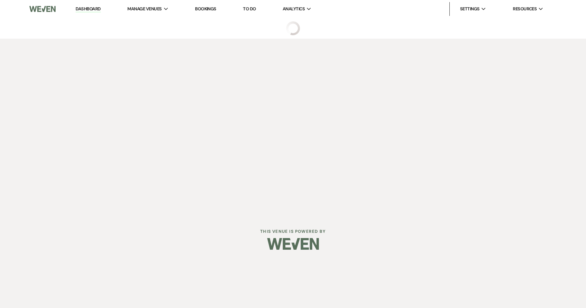
select select "6"
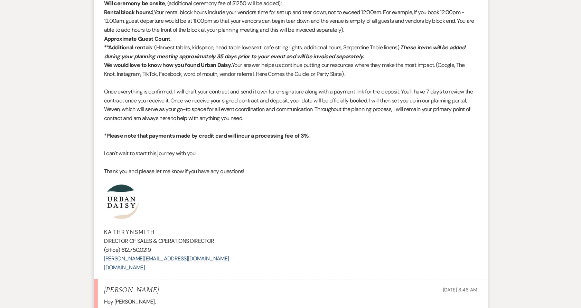
scroll to position [534, 0]
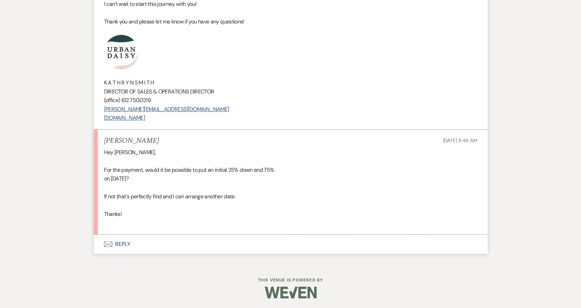
click at [129, 245] on button "Envelope Reply" at bounding box center [291, 244] width 394 height 19
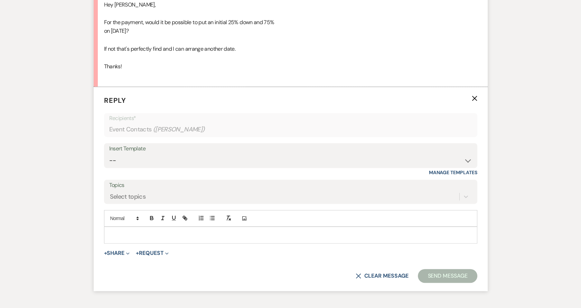
scroll to position [716, 0]
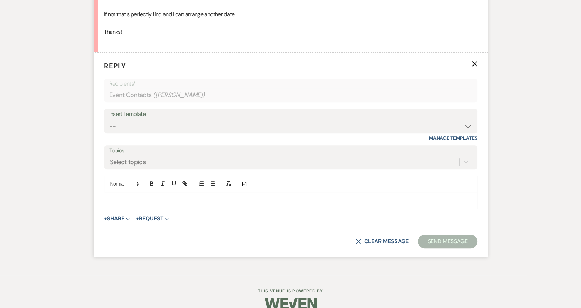
click at [136, 202] on p at bounding box center [290, 201] width 362 height 8
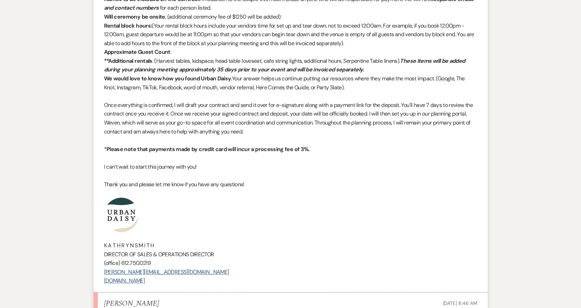
scroll to position [256, 0]
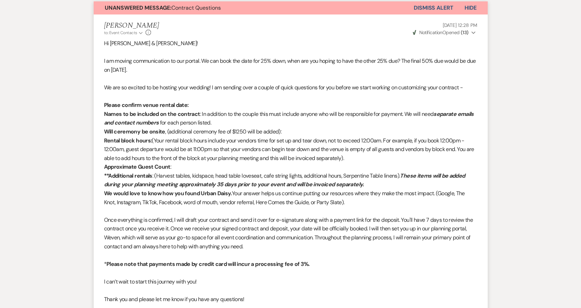
drag, startPoint x: 408, startPoint y: 59, endPoint x: 442, endPoint y: 66, distance: 35.5
click at [442, 66] on p "I am moving communication to our portal. We can book the date for 25% down, whe…" at bounding box center [290, 66] width 373 height 18
copy p "he final 50% due would be due on 7/21/2026."
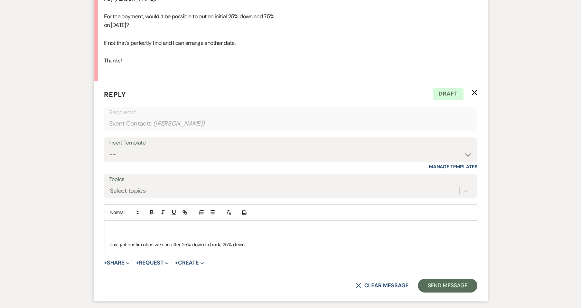
scroll to position [743, 0]
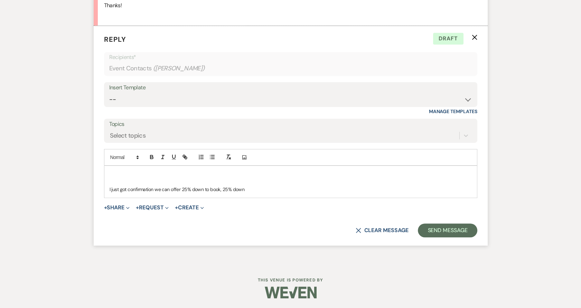
click at [270, 190] on p "I just got confirmation we can offer 25% down to book, 25% down" at bounding box center [290, 190] width 362 height 8
click at [385, 190] on p "I just got confirmation we can offer 25% down to book, 25% down in March and t …" at bounding box center [290, 190] width 362 height 8
drag, startPoint x: 345, startPoint y: 190, endPoint x: 366, endPoint y: 188, distance: 21.1
click at [366, 188] on span "he final 50% due would be due on 7/21/2026. I can also offer 40% down to book a…" at bounding box center [371, 190] width 193 height 6
copy span "7/21/2026."
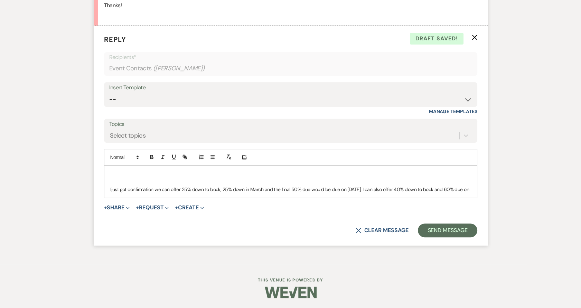
click at [473, 189] on div "I just got confirmation we can offer 25% down to book, 25% down in March and t …" at bounding box center [290, 181] width 372 height 31
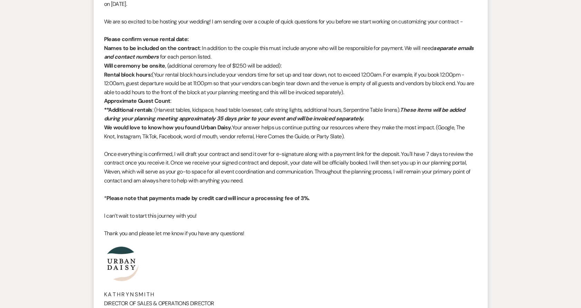
scroll to position [321, 0]
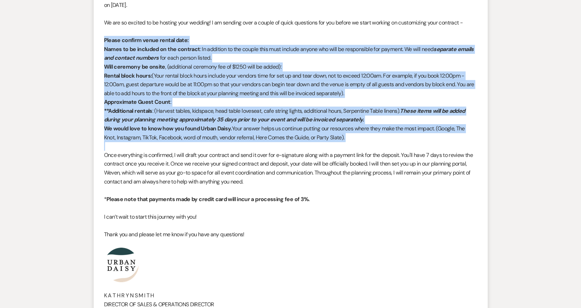
drag, startPoint x: 100, startPoint y: 40, endPoint x: 409, endPoint y: 146, distance: 326.0
click at [409, 146] on li "Kathryn Beckett to: Event Contacts Expand Info Oct 09, 2025, 12:28 PM Weven Che…" at bounding box center [291, 146] width 394 height 393
copy div "Please confirm venue rental date: Names to be included on the contract : In add…"
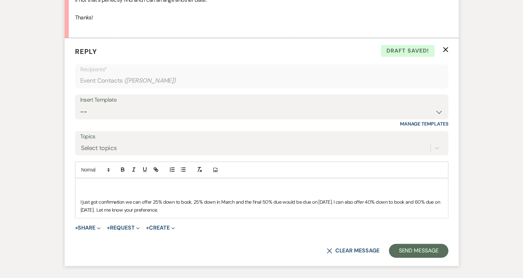
scroll to position [781, 0]
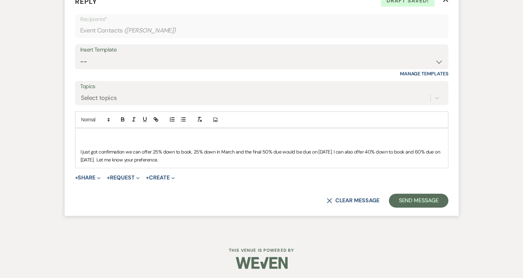
click at [170, 160] on p "I just got confirmation we can offer 25% down to book, 25% down in March and t …" at bounding box center [261, 156] width 362 height 16
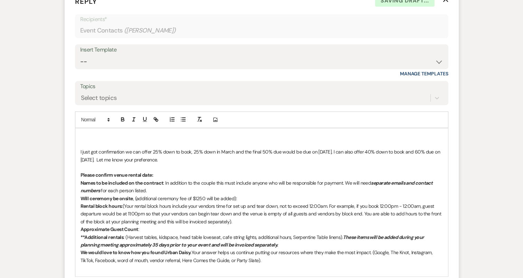
click at [79, 173] on div "I just got confirmation we can offer 25% down to book, 25% down in March and t …" at bounding box center [261, 201] width 372 height 147
click at [182, 118] on icon "button" at bounding box center [183, 119] width 6 height 6
click at [79, 181] on div "I just got confirmation we can offer 25% down to book, 25% down in March and t …" at bounding box center [261, 201] width 372 height 147
click at [79, 198] on div "I just got confirmation we can offer 25% down to book, 25% down in March and t …" at bounding box center [261, 201] width 372 height 147
click at [77, 204] on div "I just got confirmation we can offer 25% down to book, 25% down in March and t …" at bounding box center [261, 201] width 372 height 147
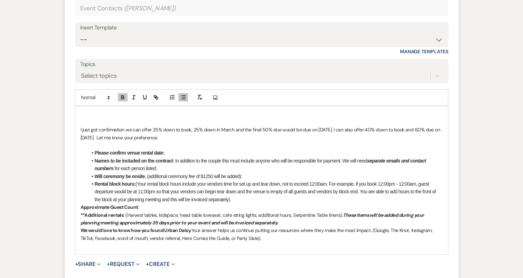
scroll to position [815, 0]
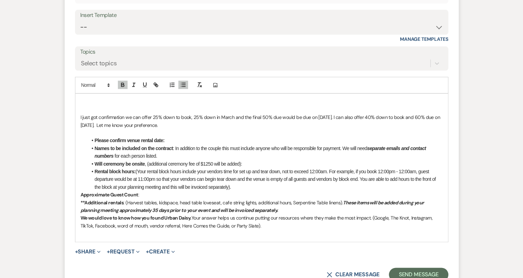
click at [78, 195] on div "I just got confirmation we can offer 25% down to book, 25% down in March and t …" at bounding box center [261, 167] width 372 height 147
click at [77, 217] on div "I just got confirmation we can offer 25% down to book, 25% down in March and t …" at bounding box center [261, 167] width 372 height 147
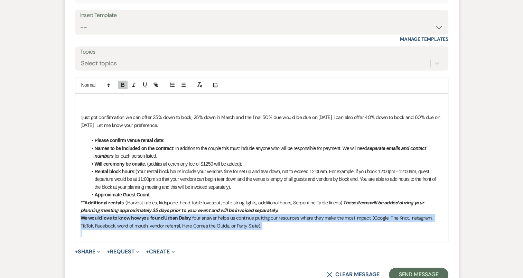
drag, startPoint x: 77, startPoint y: 217, endPoint x: 298, endPoint y: 229, distance: 221.4
click at [298, 229] on div "I just got confirmation we can offer 25% down to book, 25% down in March and t …" at bounding box center [261, 167] width 372 height 147
copy p "We would love to know how you found Urban Daisy. Your answer helps us continue …"
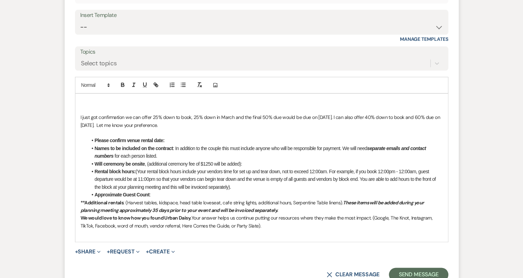
click at [245, 185] on li "Rental block hours: (Your rental block hours include your vendors time for set …" at bounding box center [264, 179] width 355 height 23
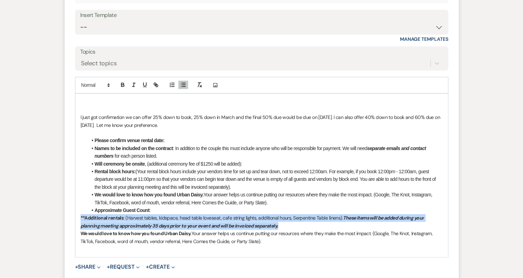
drag, startPoint x: 77, startPoint y: 215, endPoint x: 303, endPoint y: 223, distance: 225.7
click at [303, 223] on div "I just got confirmation we can offer 25% down to book, 25% down in March and t …" at bounding box center [261, 175] width 372 height 163
click at [121, 85] on icon "button" at bounding box center [122, 86] width 3 height 2
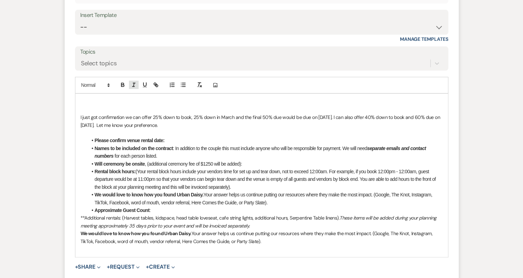
click at [134, 84] on line "button" at bounding box center [133, 84] width 1 height 3
click at [257, 234] on p "We would love to know how you found Urban Daisy. Your answer helps us continue …" at bounding box center [261, 237] width 362 height 16
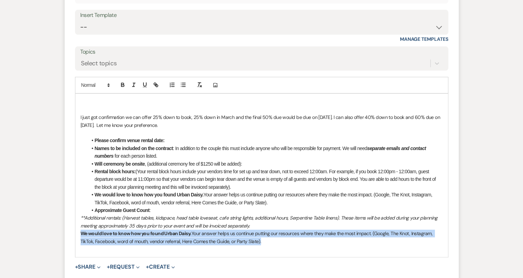
drag, startPoint x: 261, startPoint y: 238, endPoint x: 75, endPoint y: 229, distance: 186.7
click at [75, 229] on div "I just got confirmation we can offer 25% down to book, 25% down in March and t …" at bounding box center [261, 175] width 373 height 164
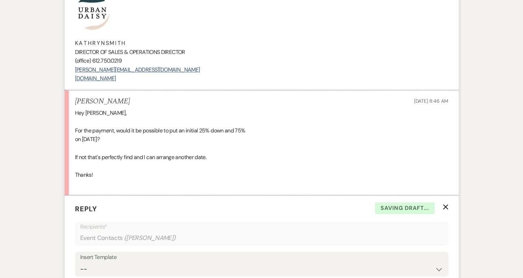
scroll to position [470, 0]
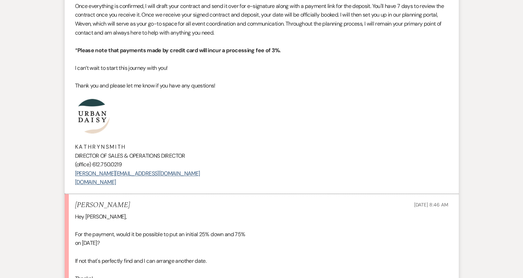
drag, startPoint x: 155, startPoint y: 187, endPoint x: 48, endPoint y: 109, distance: 132.3
click at [48, 109] on div "Messages Tasks Payments Rental Overview Documents Contacts Notes Event Messages…" at bounding box center [261, 182] width 523 height 957
copy div "K A T H R Y N S M I T H DIRECTOR OF SALES & OPERATIONS DIRECTOR (office) 612.75…"
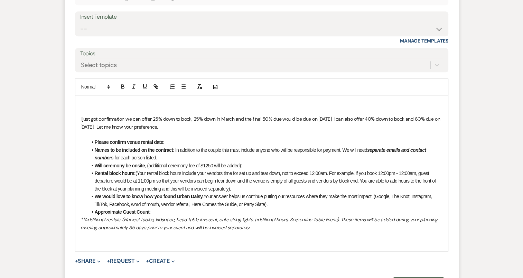
scroll to position [850, 0]
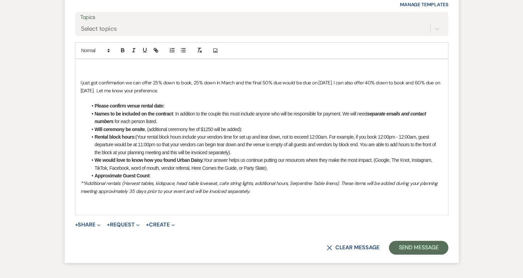
click at [123, 201] on p at bounding box center [261, 199] width 362 height 8
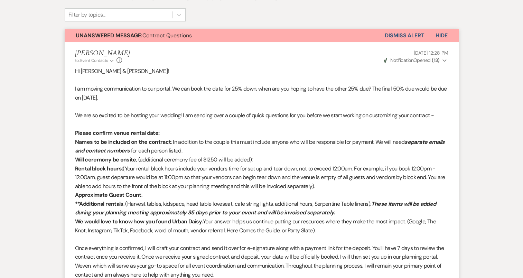
scroll to position [124, 0]
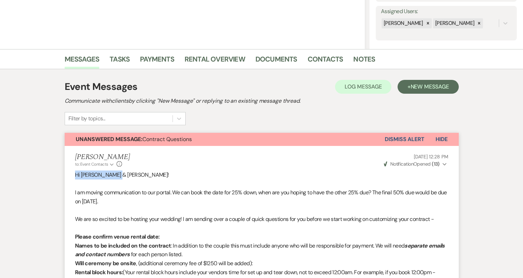
drag, startPoint x: 129, startPoint y: 175, endPoint x: 63, endPoint y: 175, distance: 66.0
copy p "Hi Ashley & Toby!"
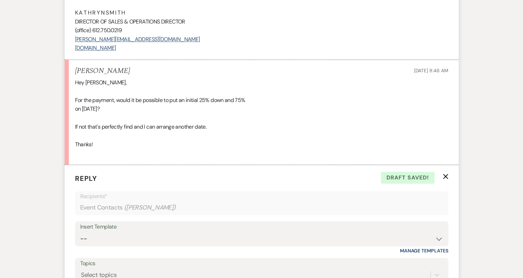
scroll to position [712, 0]
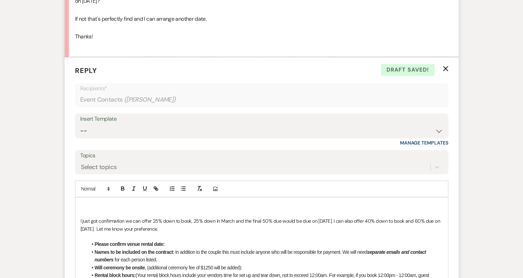
click at [187, 227] on p "I just got confirmation we can offer 25% down to book, 25% down in March and t …" at bounding box center [261, 225] width 362 height 16
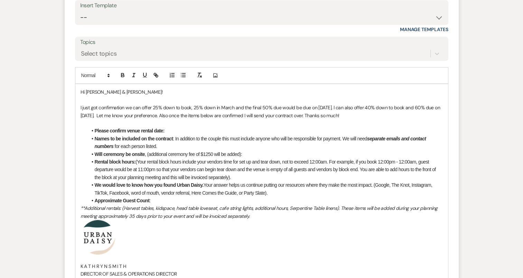
scroll to position [953, 0]
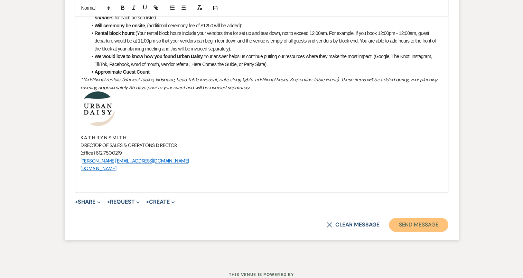
click at [435, 225] on button "Send Message" at bounding box center [418, 225] width 59 height 14
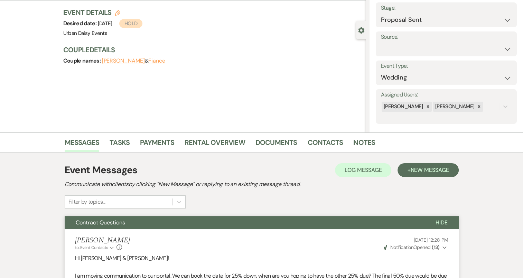
scroll to position [0, 0]
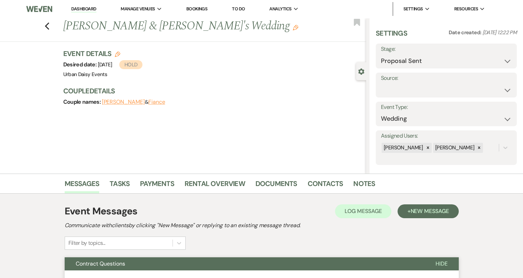
click at [87, 5] on li "Dashboard" at bounding box center [84, 9] width 32 height 14
click at [85, 10] on link "Dashboard" at bounding box center [83, 9] width 25 height 7
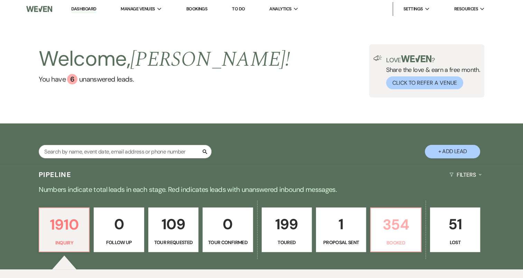
click at [398, 220] on p "354" at bounding box center [395, 224] width 41 height 23
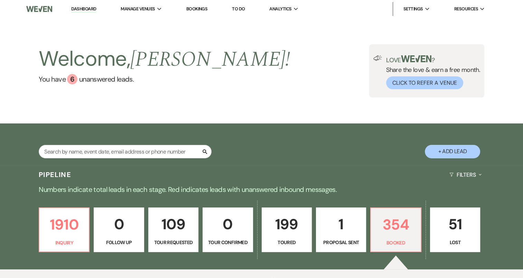
scroll to position [35, 0]
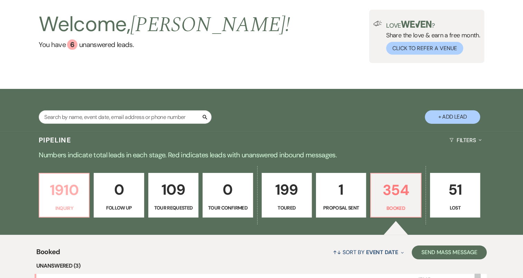
click at [58, 203] on link "1910 Inquiry" at bounding box center [64, 195] width 51 height 45
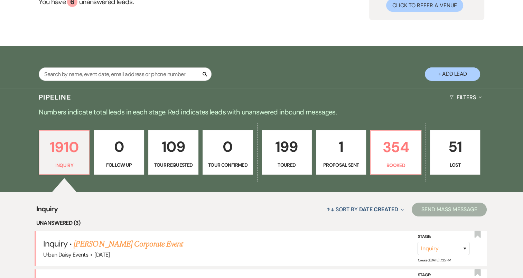
scroll to position [138, 0]
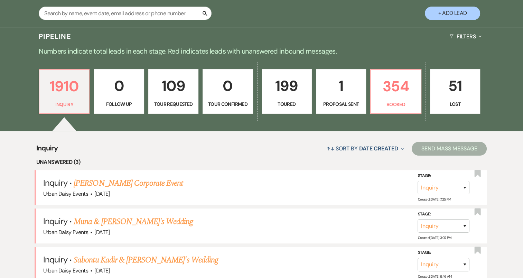
click at [295, 96] on p "199" at bounding box center [286, 85] width 41 height 23
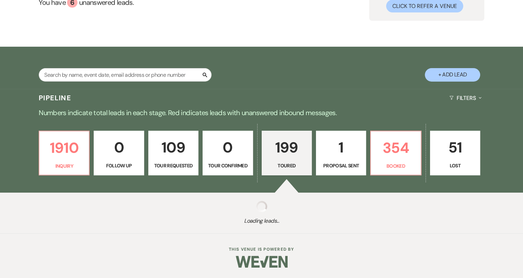
scroll to position [77, 0]
select select "5"
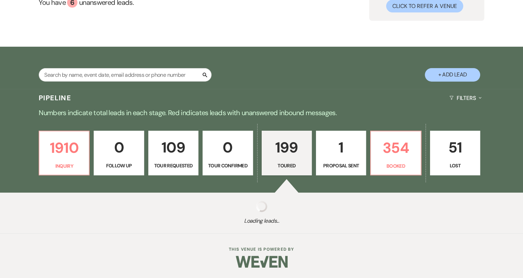
select select "5"
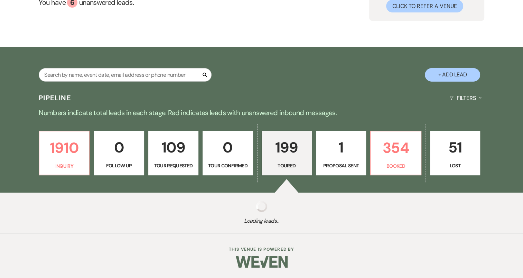
select select "5"
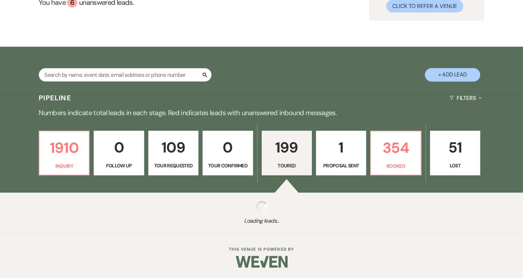
select select "5"
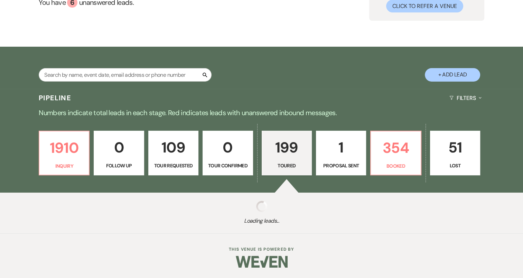
select select "5"
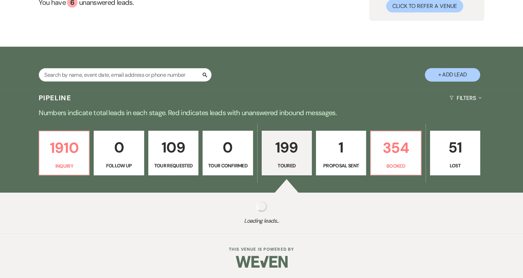
select select "5"
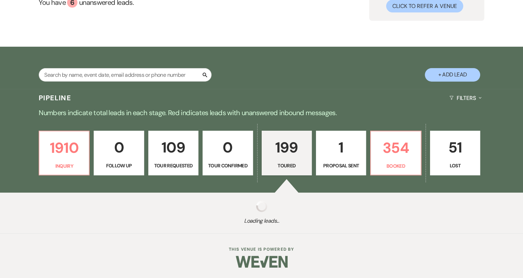
select select "5"
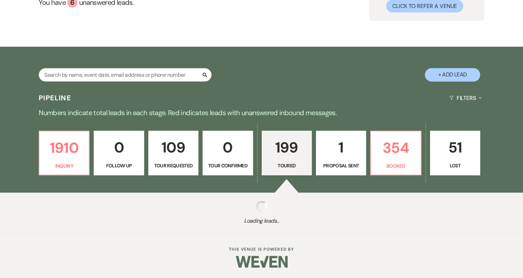
select select "5"
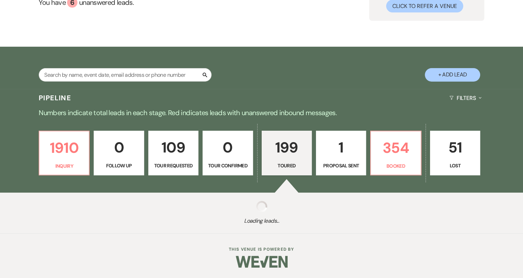
select select "5"
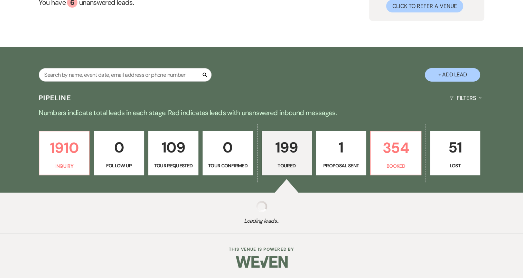
select select "5"
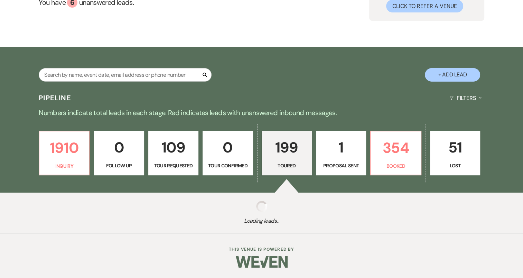
select select "5"
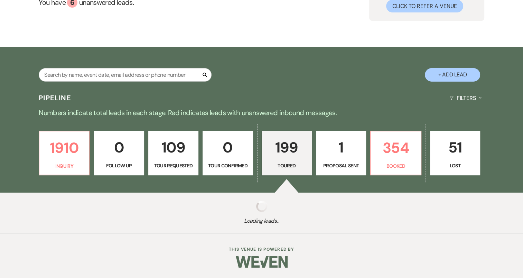
select select "5"
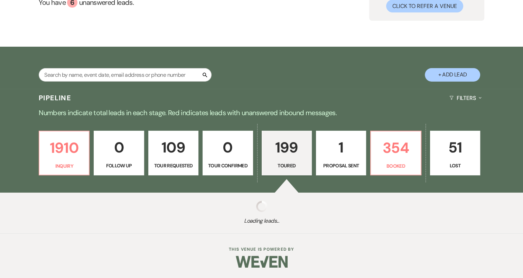
select select "5"
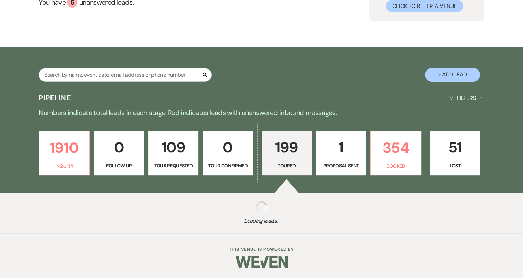
select select "5"
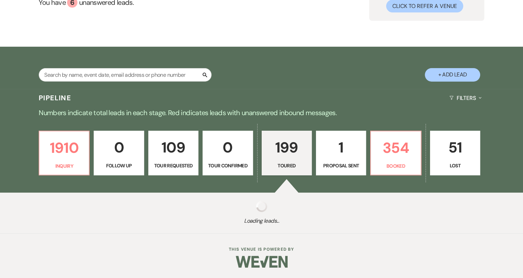
select select "5"
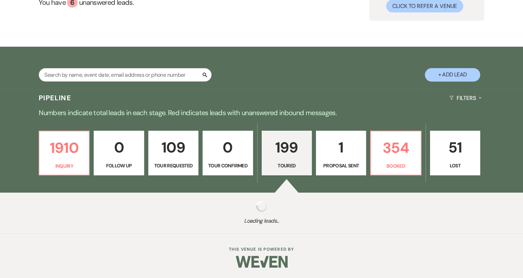
select select "5"
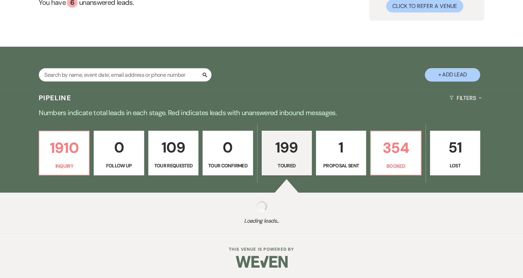
select select "5"
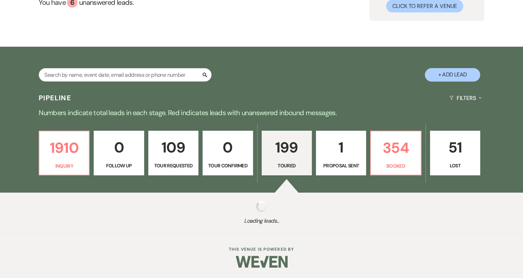
select select "5"
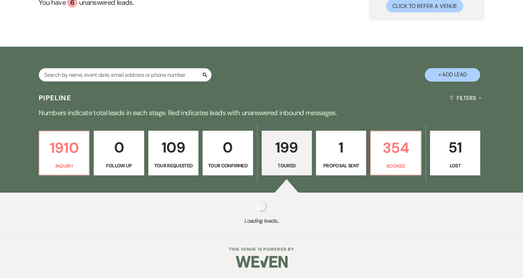
select select "5"
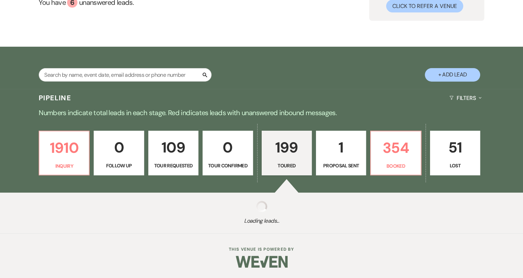
select select "5"
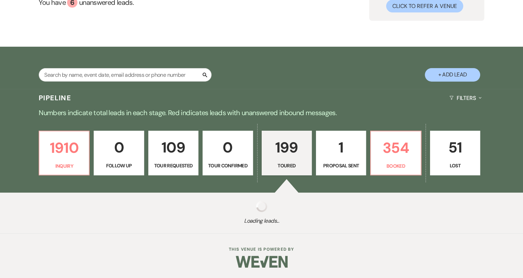
select select "5"
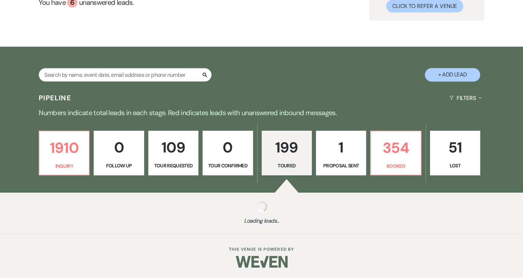
select select "5"
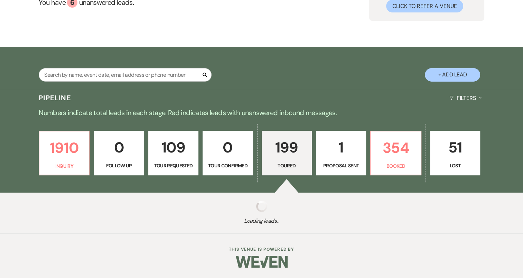
select select "5"
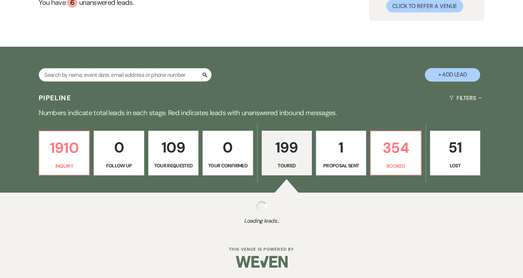
select select "5"
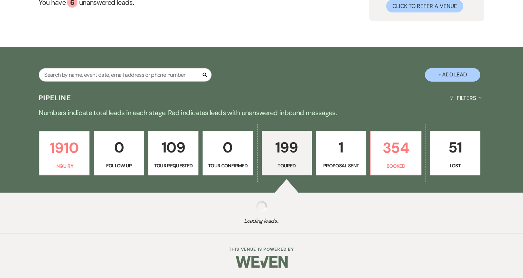
select select "5"
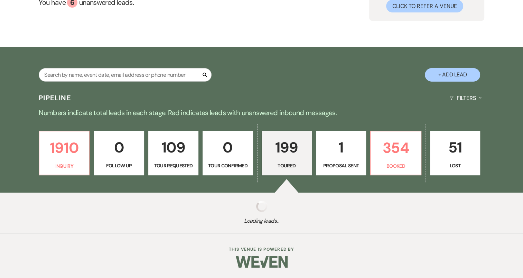
select select "5"
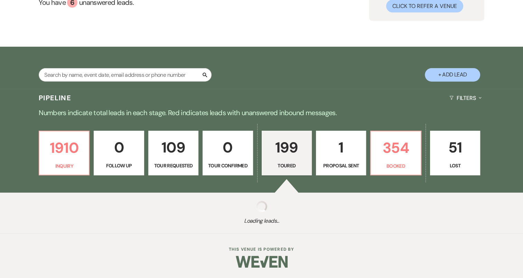
select select "5"
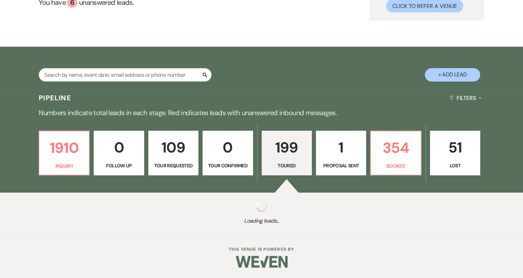
select select "5"
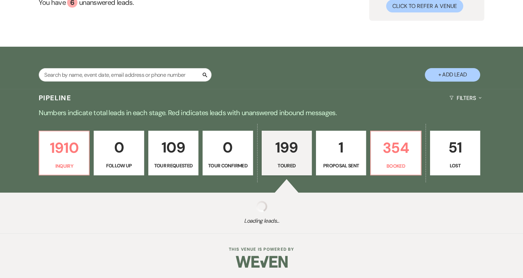
select select "5"
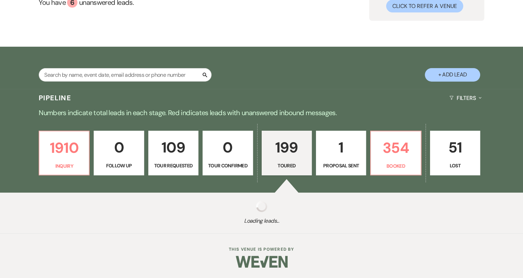
select select "5"
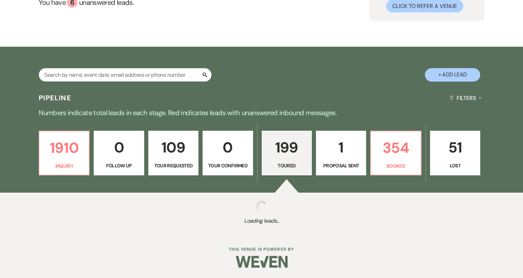
select select "5"
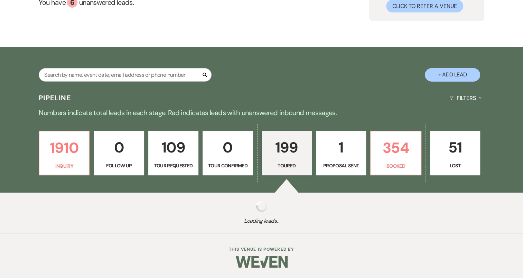
select select "5"
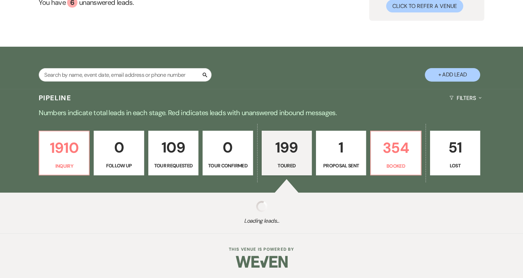
select select "5"
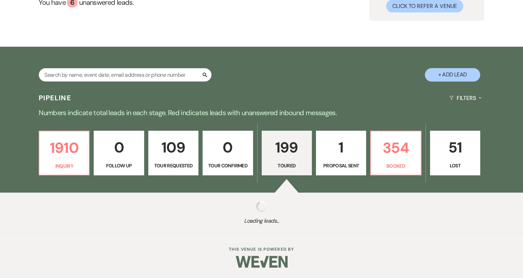
select select "5"
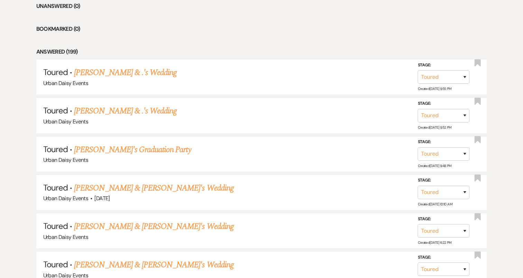
scroll to position [311, 0]
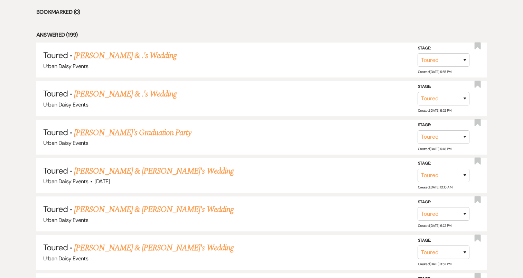
click at [156, 169] on link "Anna Griebel & Fiance's Wedding" at bounding box center [154, 171] width 160 height 12
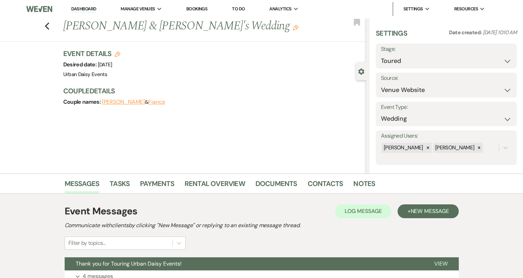
click at [144, 272] on button "Expand 4 messages" at bounding box center [262, 276] width 394 height 12
click at [49, 25] on use "button" at bounding box center [47, 26] width 4 height 8
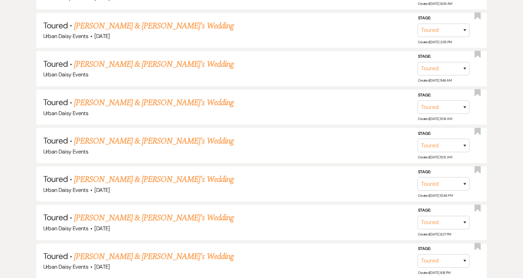
scroll to position [622, 0]
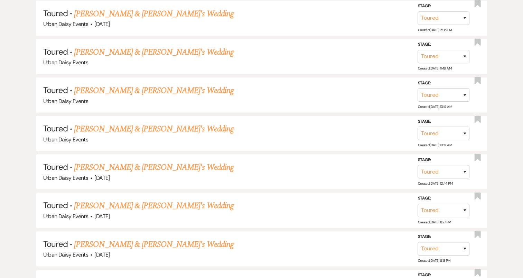
click at [116, 161] on link "Clare Schwab & Fiance's Wedding" at bounding box center [154, 167] width 160 height 12
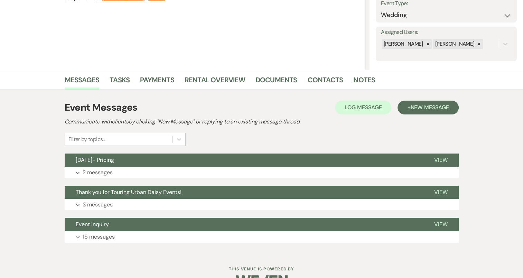
click at [106, 169] on p "2 messages" at bounding box center [98, 172] width 30 height 9
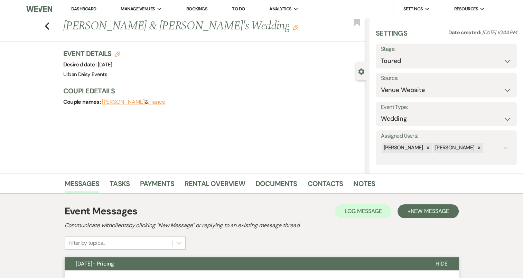
click at [82, 8] on link "Dashboard" at bounding box center [83, 9] width 25 height 7
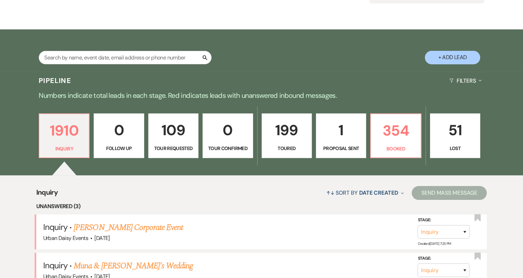
scroll to position [173, 0]
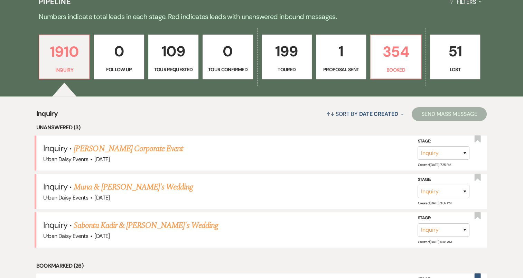
click at [99, 227] on link "Sabontu Kadir & [PERSON_NAME]'s Wedding" at bounding box center [146, 225] width 144 height 12
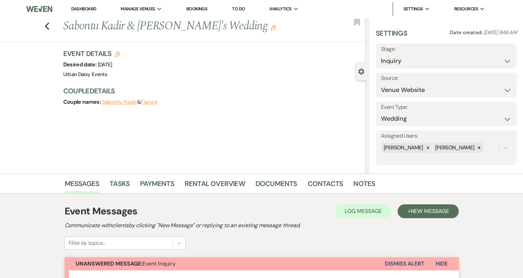
click at [44, 26] on div "Previous Sabontu Kadir & Fiance's Wedding Edit Bookmark" at bounding box center [181, 30] width 369 height 24
click at [47, 26] on icon "Previous" at bounding box center [47, 26] width 5 height 8
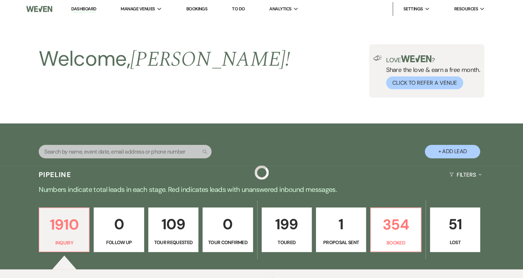
scroll to position [173, 0]
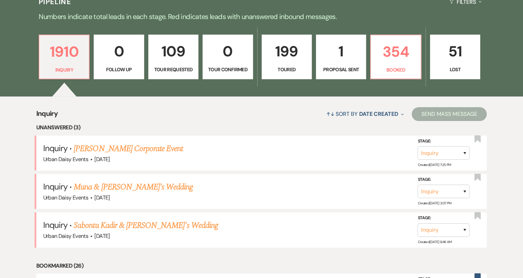
click at [84, 149] on link "[PERSON_NAME] Corporate Event" at bounding box center [128, 148] width 109 height 12
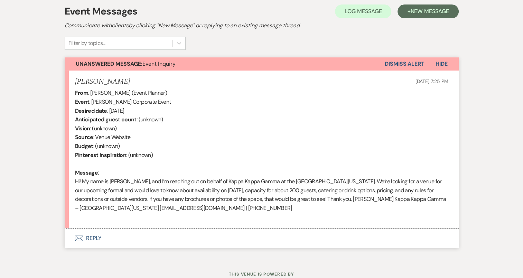
scroll to position [224, 0]
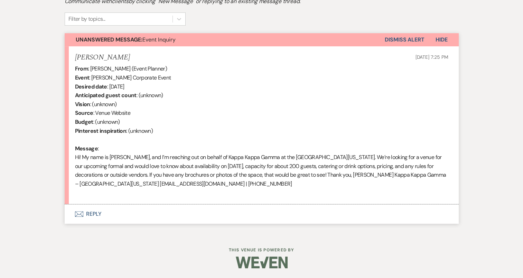
click at [74, 214] on button "Envelope Reply" at bounding box center [262, 213] width 394 height 19
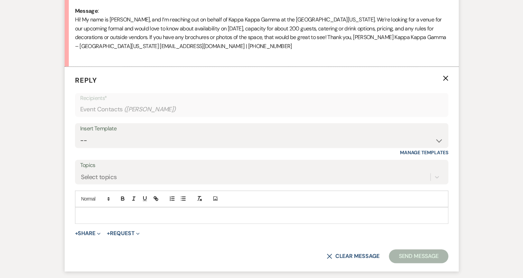
scroll to position [322, 0]
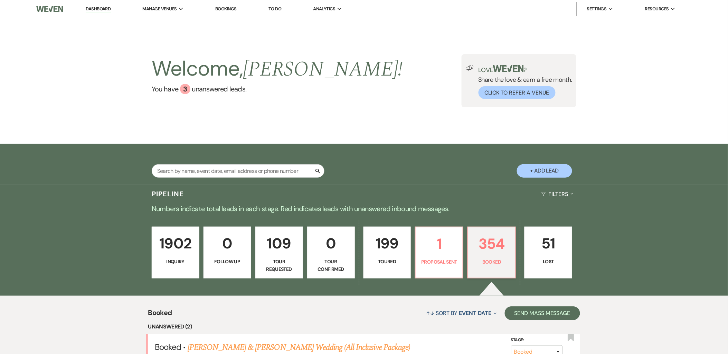
click at [0, 0] on li "Urban Daisy Events" at bounding box center [0, 0] width 0 height 0
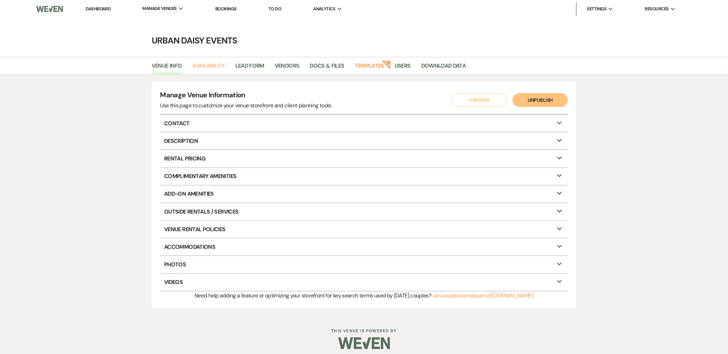
click at [206, 68] on link "Availability" at bounding box center [208, 67] width 32 height 13
select select "2"
select select "2026"
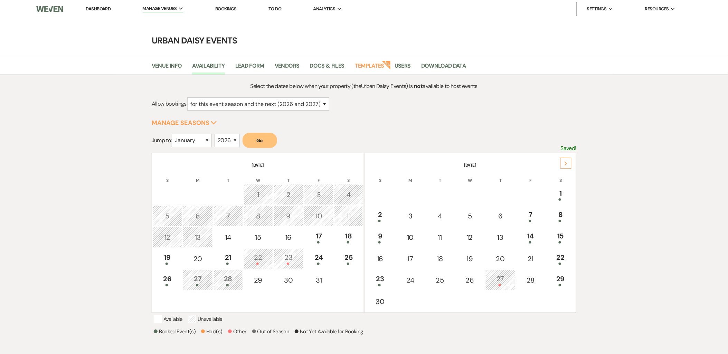
click at [562, 161] on div "Next" at bounding box center [565, 163] width 11 height 11
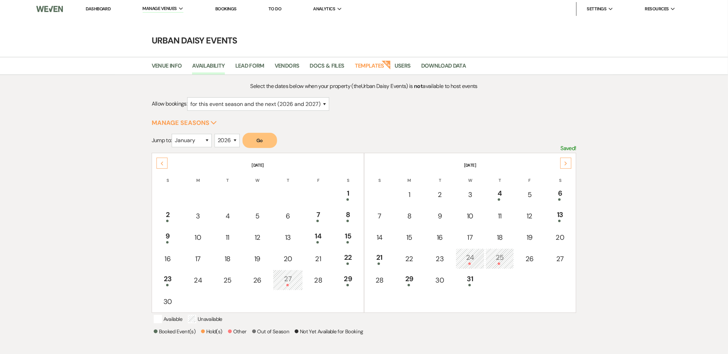
click at [562, 161] on div "Next" at bounding box center [565, 163] width 11 height 11
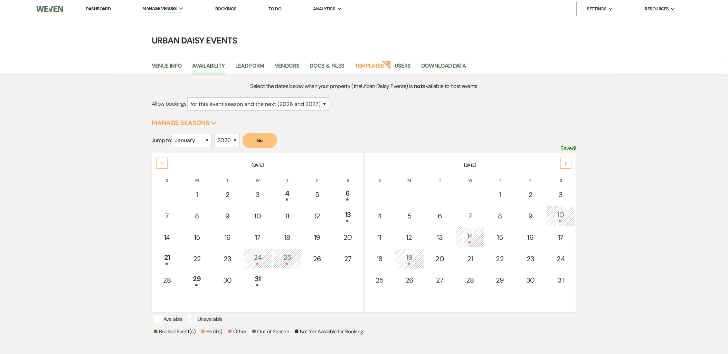
click at [562, 161] on div "Next" at bounding box center [565, 163] width 11 height 11
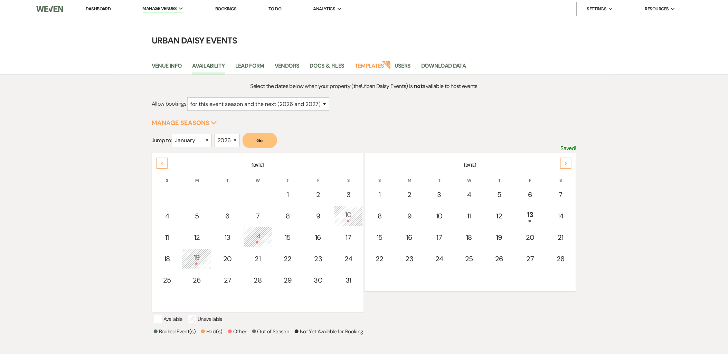
click at [562, 161] on div "Next" at bounding box center [565, 163] width 11 height 11
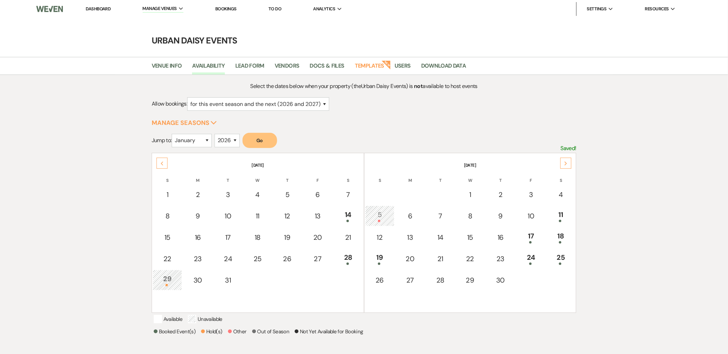
click at [562, 161] on div "Next" at bounding box center [565, 163] width 11 height 11
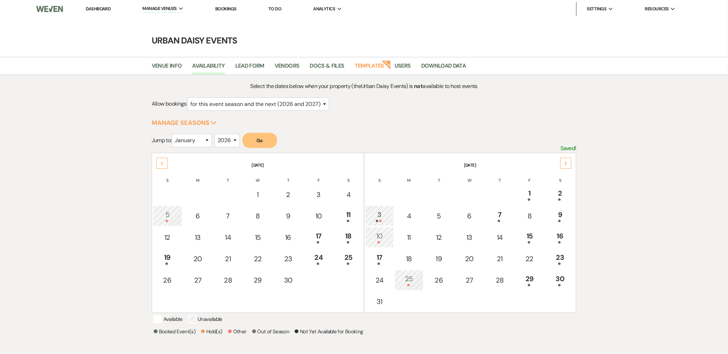
click at [562, 161] on div "Next" at bounding box center [565, 163] width 11 height 11
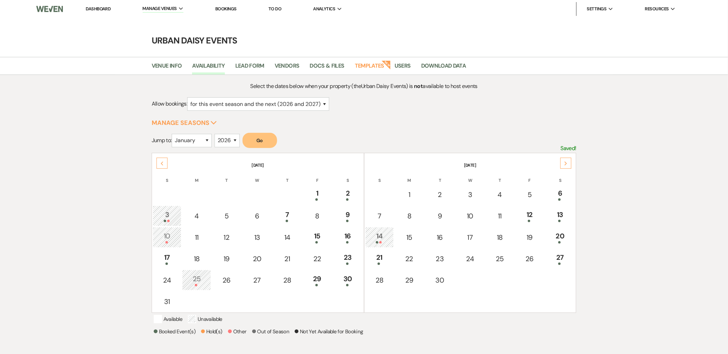
click at [562, 161] on div "Next" at bounding box center [565, 163] width 11 height 11
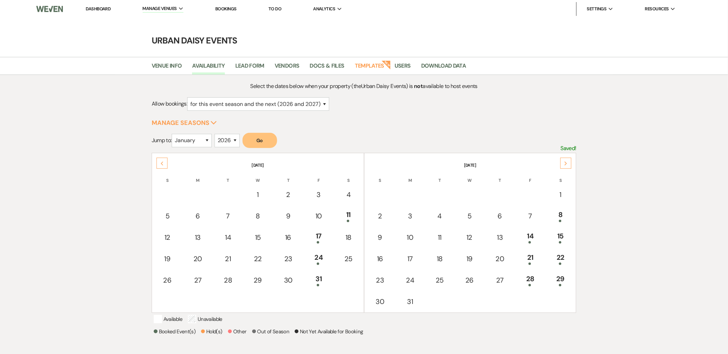
click at [562, 161] on div "Next" at bounding box center [565, 163] width 11 height 11
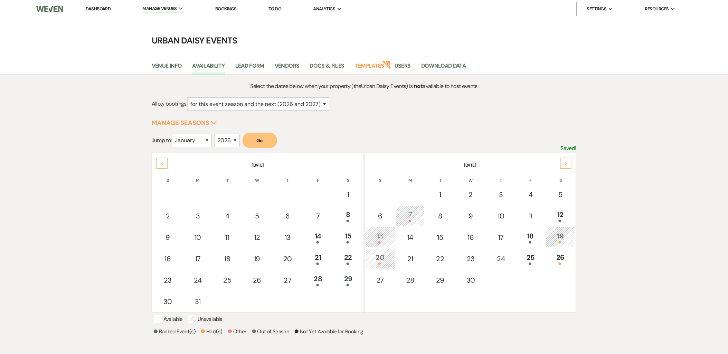
click at [565, 162] on icon "Next" at bounding box center [565, 164] width 3 height 4
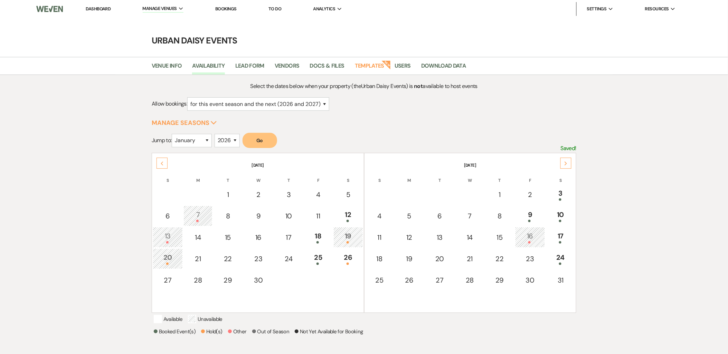
click at [162, 166] on div "Previous" at bounding box center [161, 163] width 11 height 11
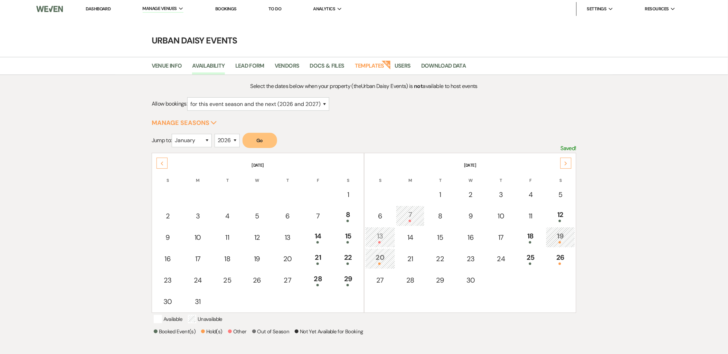
click at [162, 166] on div "Previous" at bounding box center [161, 163] width 11 height 11
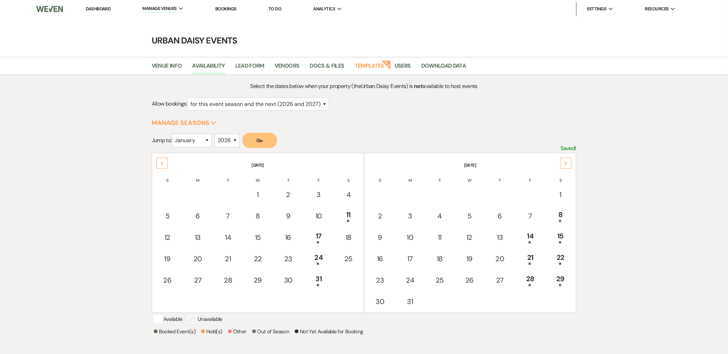
click at [162, 166] on div "Previous" at bounding box center [161, 163] width 11 height 11
click at [101, 6] on link "Dashboard" at bounding box center [98, 9] width 25 height 6
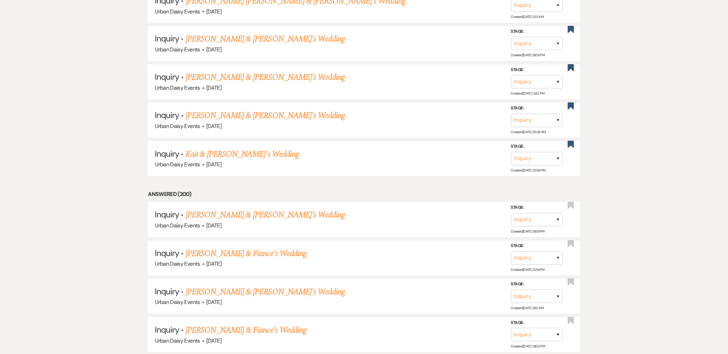
scroll to position [1420, 0]
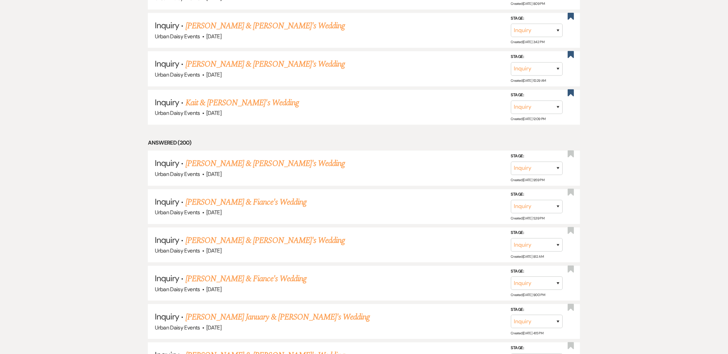
click at [208, 196] on link "[PERSON_NAME] & Fiance's Wedding" at bounding box center [245, 202] width 121 height 12
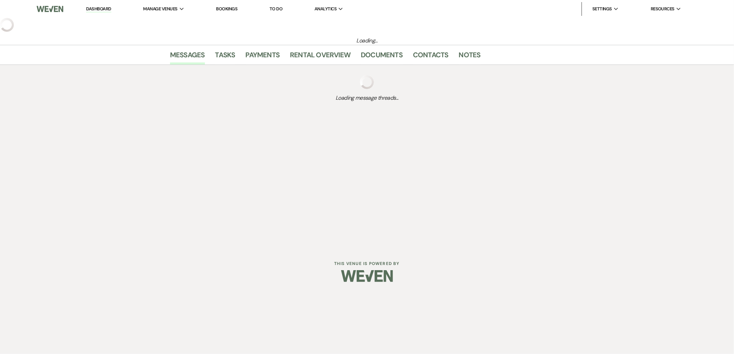
select select "5"
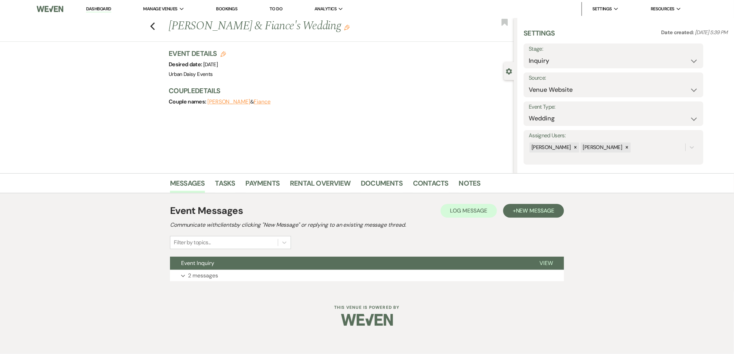
click at [199, 265] on span "Event Inquiry" at bounding box center [197, 263] width 33 height 7
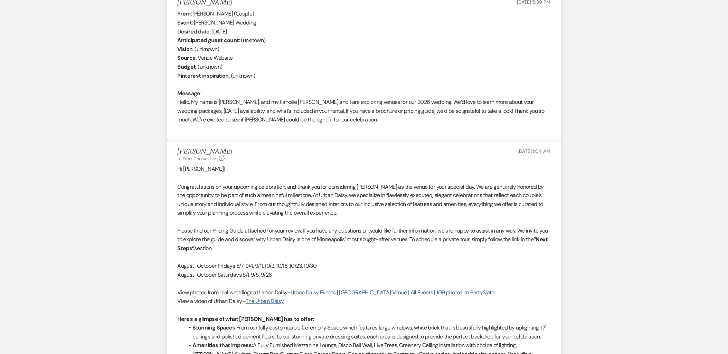
scroll to position [307, 0]
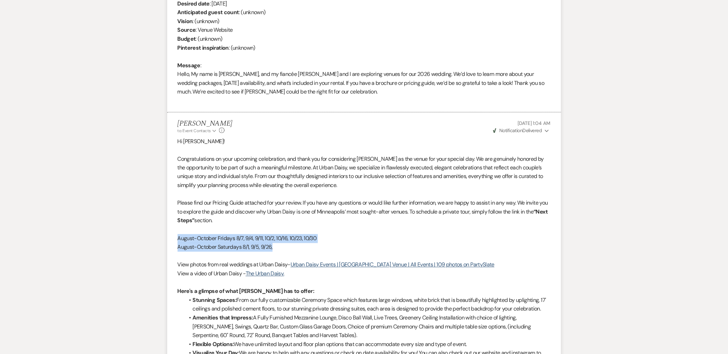
drag, startPoint x: 181, startPoint y: 240, endPoint x: 289, endPoint y: 247, distance: 108.7
click at [289, 247] on div "Hi [PERSON_NAME]! Congratulations on your upcoming celebration, and thank you f…" at bounding box center [364, 357] width 373 height 441
copy div "August-October Fridays 8/7, 9/4, 9/11, 10/2, 10/16, 10/23, 10/30 August-October…"
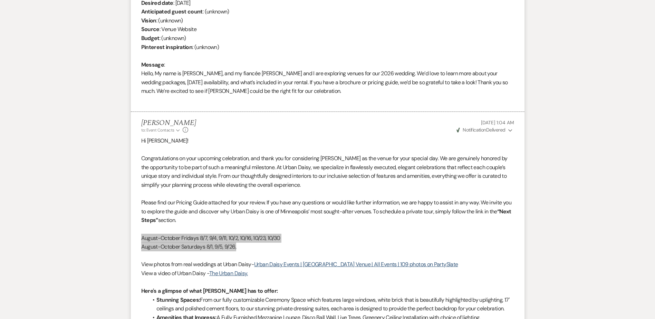
scroll to position [308, 0]
